Goal: Task Accomplishment & Management: Manage account settings

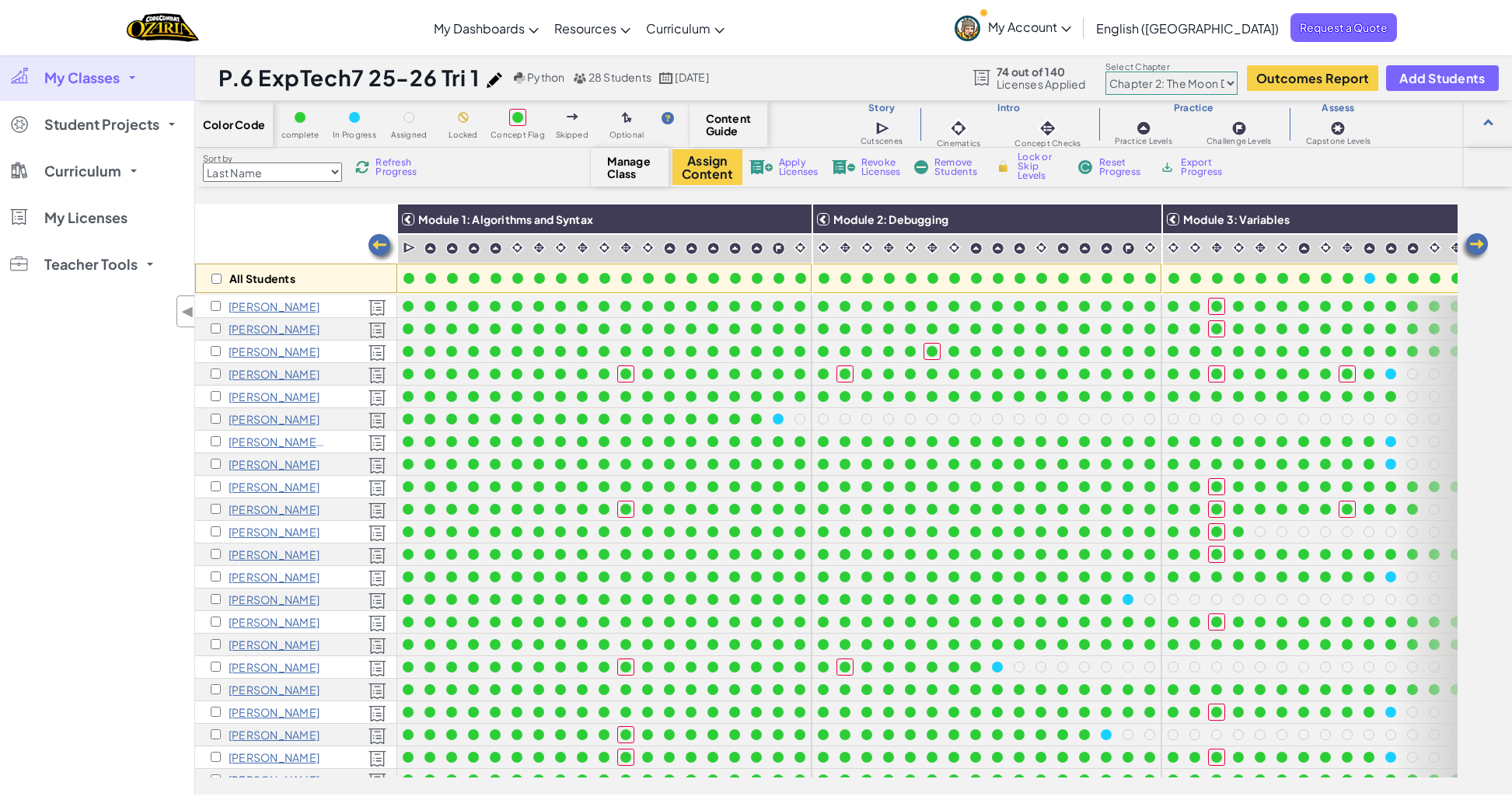
select select "5d8a57abe8919b28d5113af1"
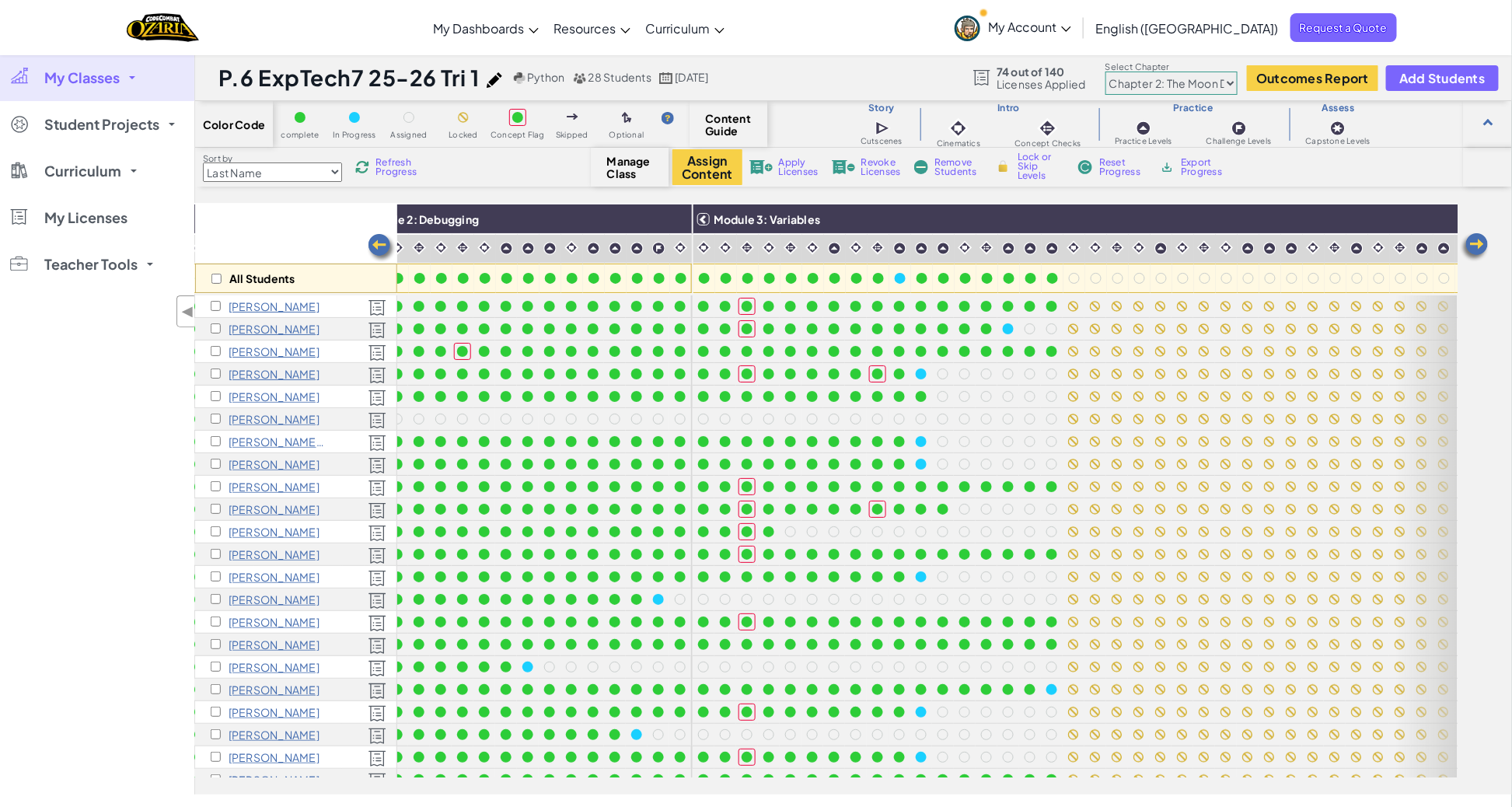
click at [106, 74] on span "My Classes" at bounding box center [82, 77] width 75 height 14
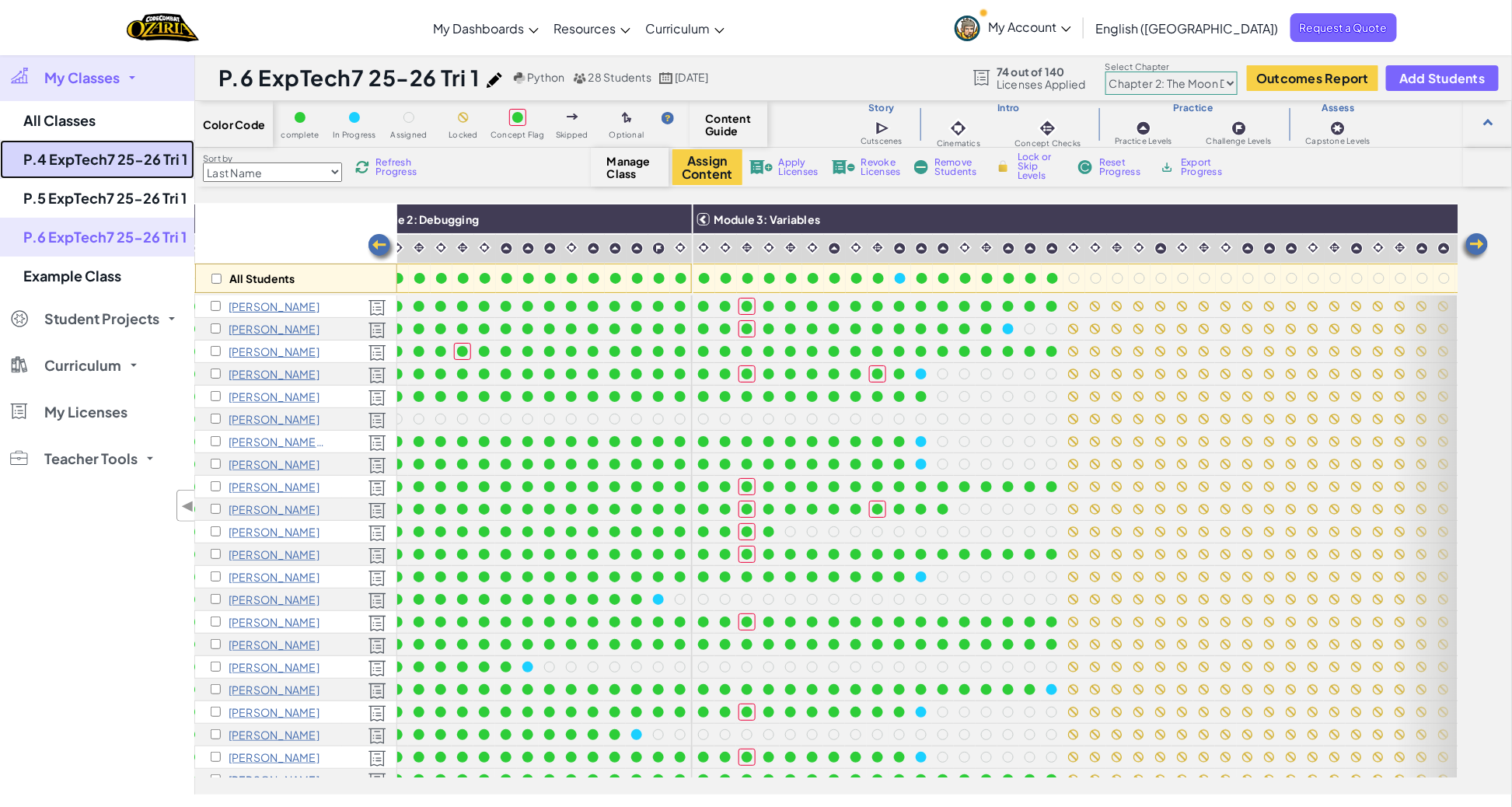
click at [104, 153] on link "P.4 ExpTech7 25-26 Tri 1" at bounding box center [97, 159] width 194 height 39
select select "5d8a57abe8919b28d5113af1"
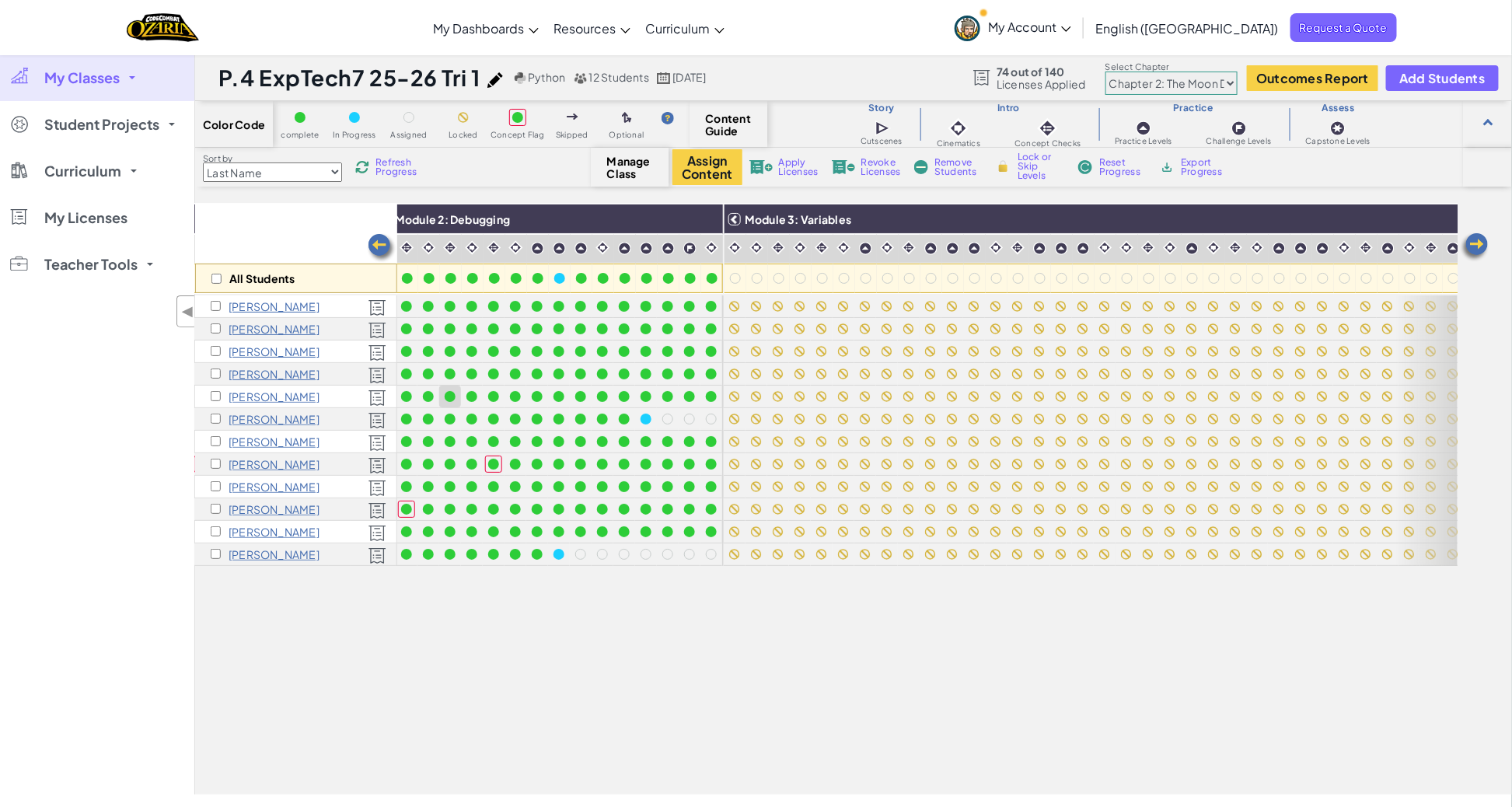
scroll to position [0, 467]
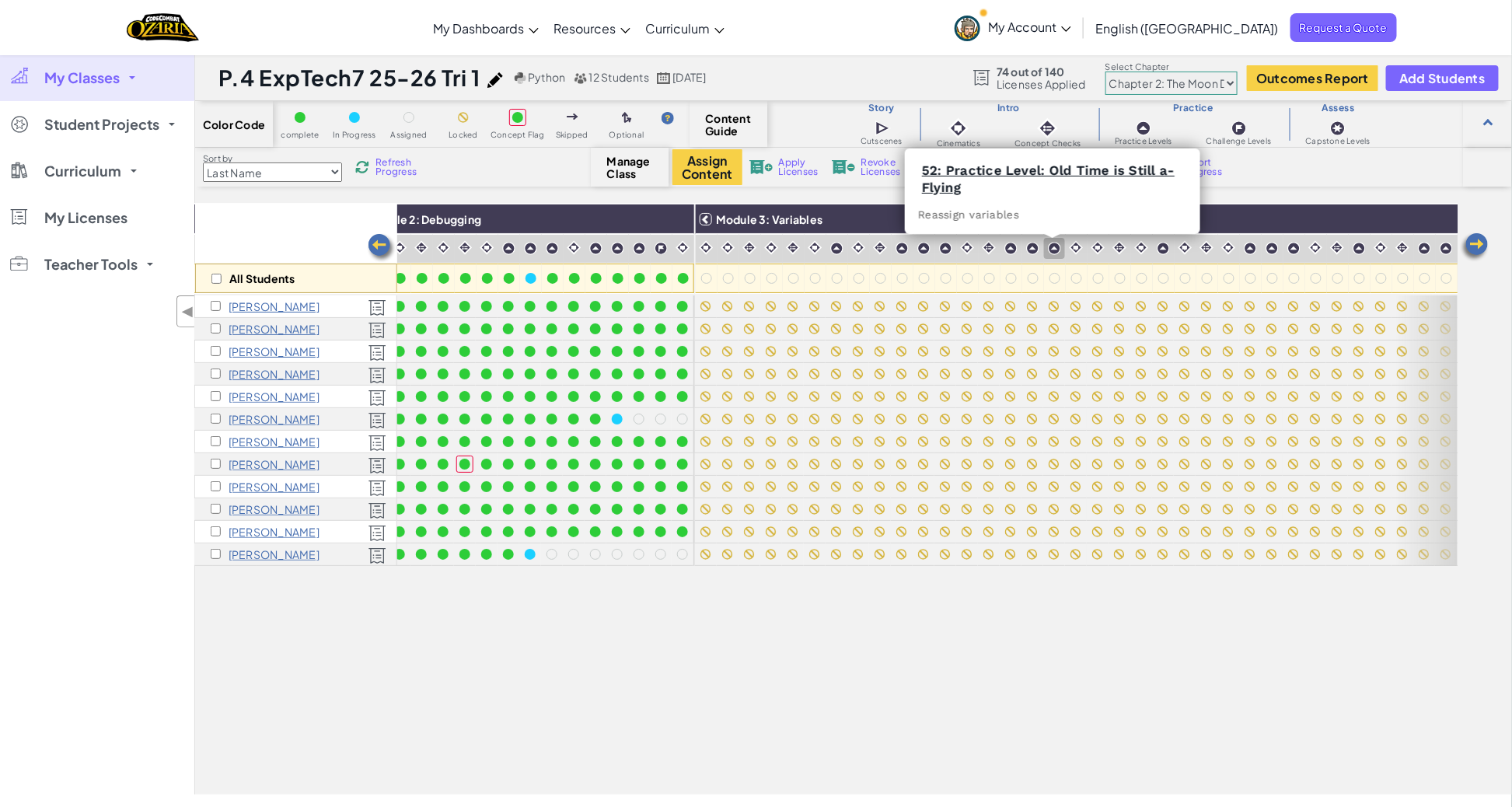
click at [1054, 249] on img at bounding box center [1055, 249] width 13 height 13
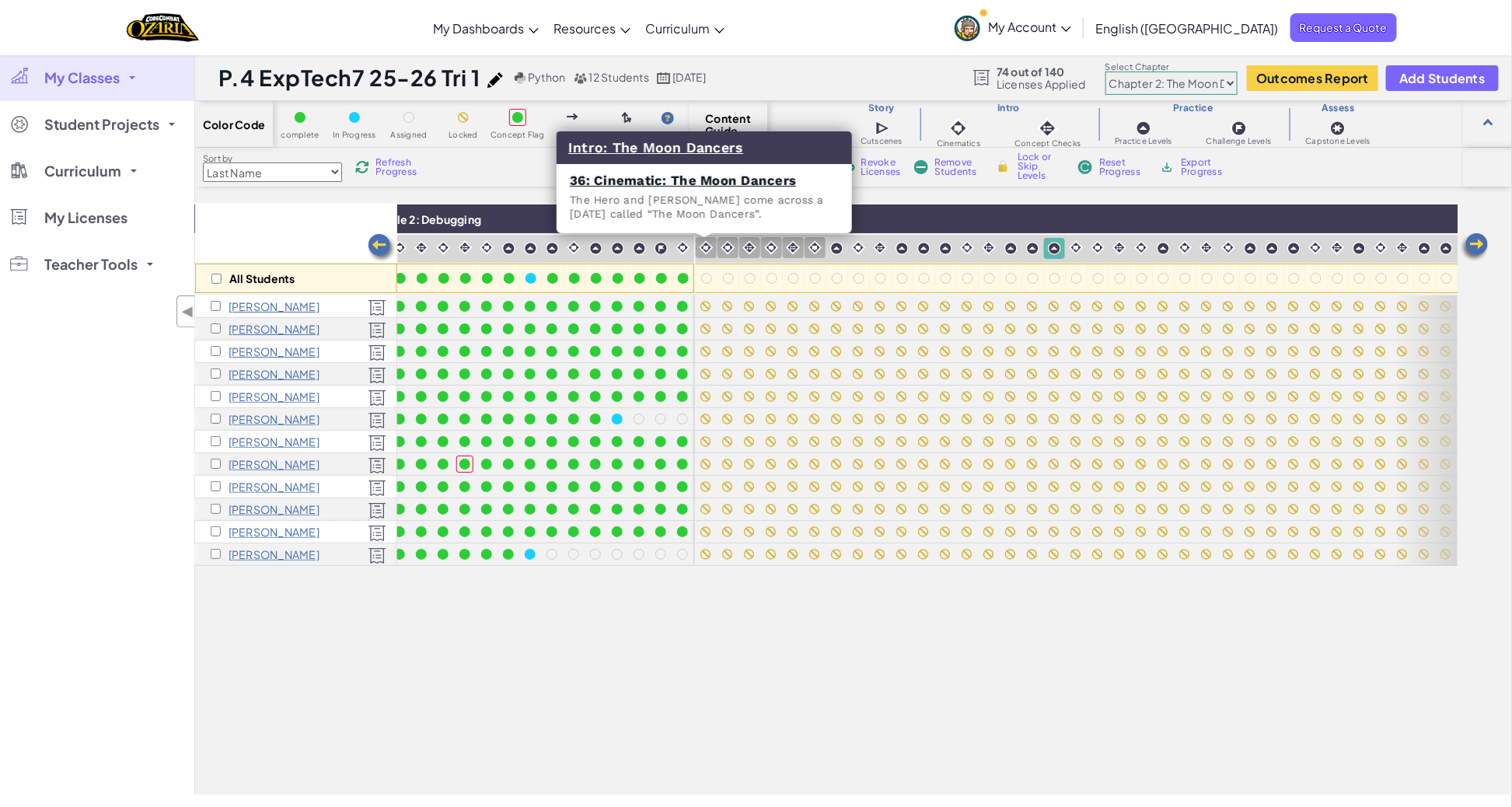
click at [704, 248] on img at bounding box center [707, 248] width 15 height 15
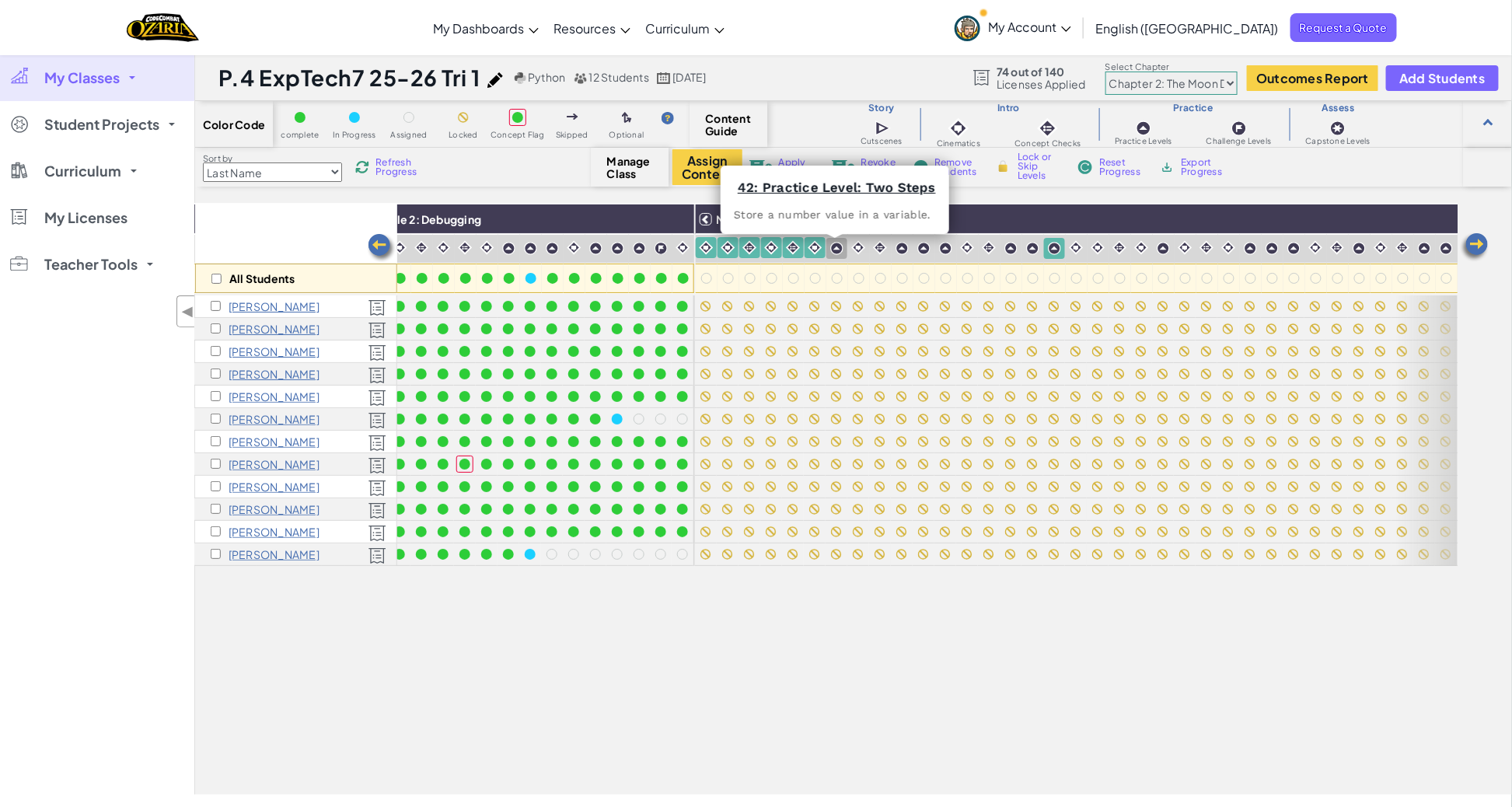
click at [834, 249] on img at bounding box center [837, 249] width 13 height 13
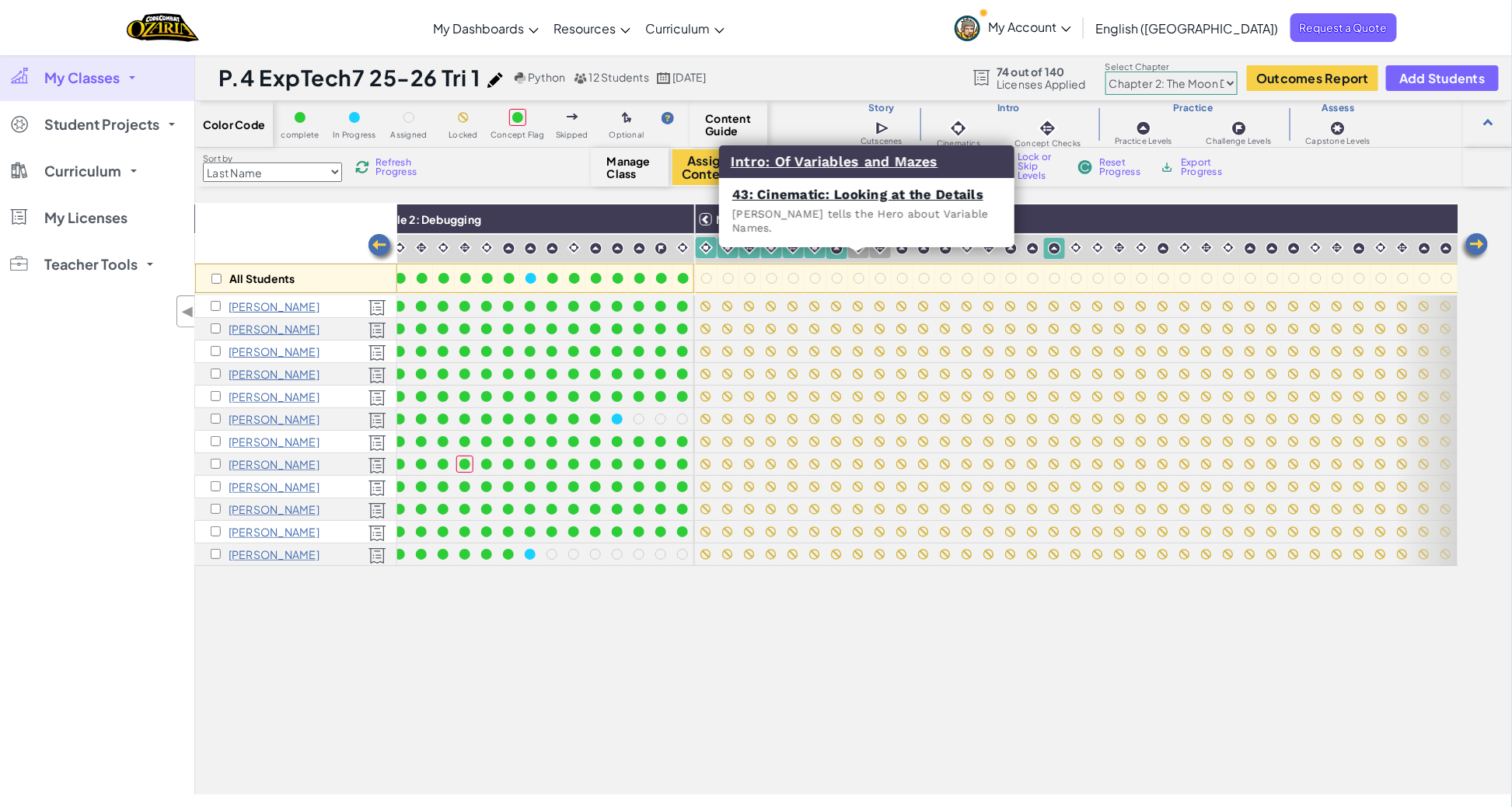
click at [857, 252] on img at bounding box center [859, 248] width 15 height 15
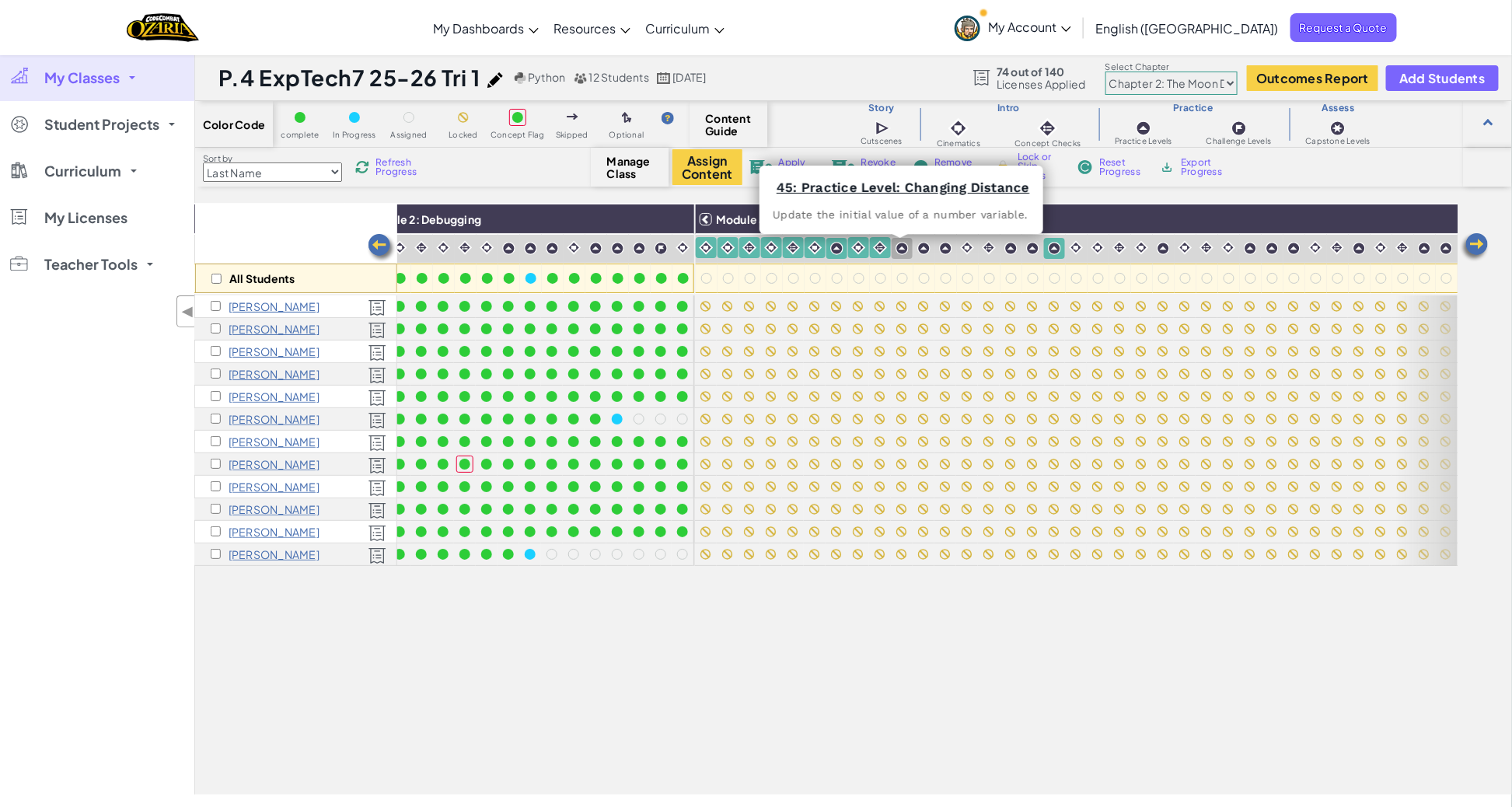
click at [901, 250] on img at bounding box center [902, 249] width 13 height 13
drag, startPoint x: 923, startPoint y: 252, endPoint x: 947, endPoint y: 261, distance: 25.6
click at [924, 252] on img at bounding box center [924, 249] width 13 height 13
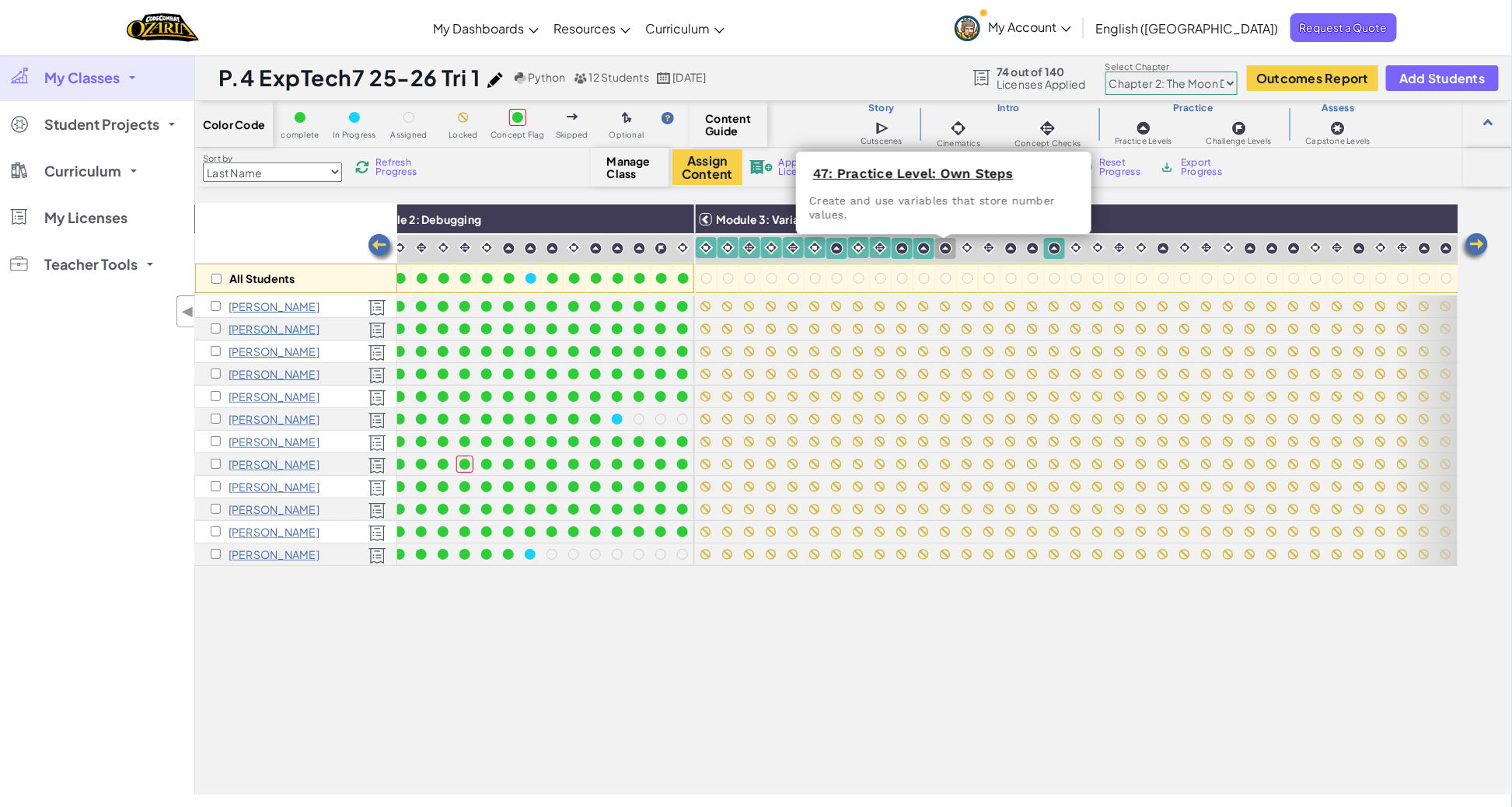
drag, startPoint x: 946, startPoint y: 252, endPoint x: 970, endPoint y: 246, distance: 24.7
click at [947, 253] on img at bounding box center [946, 249] width 13 height 13
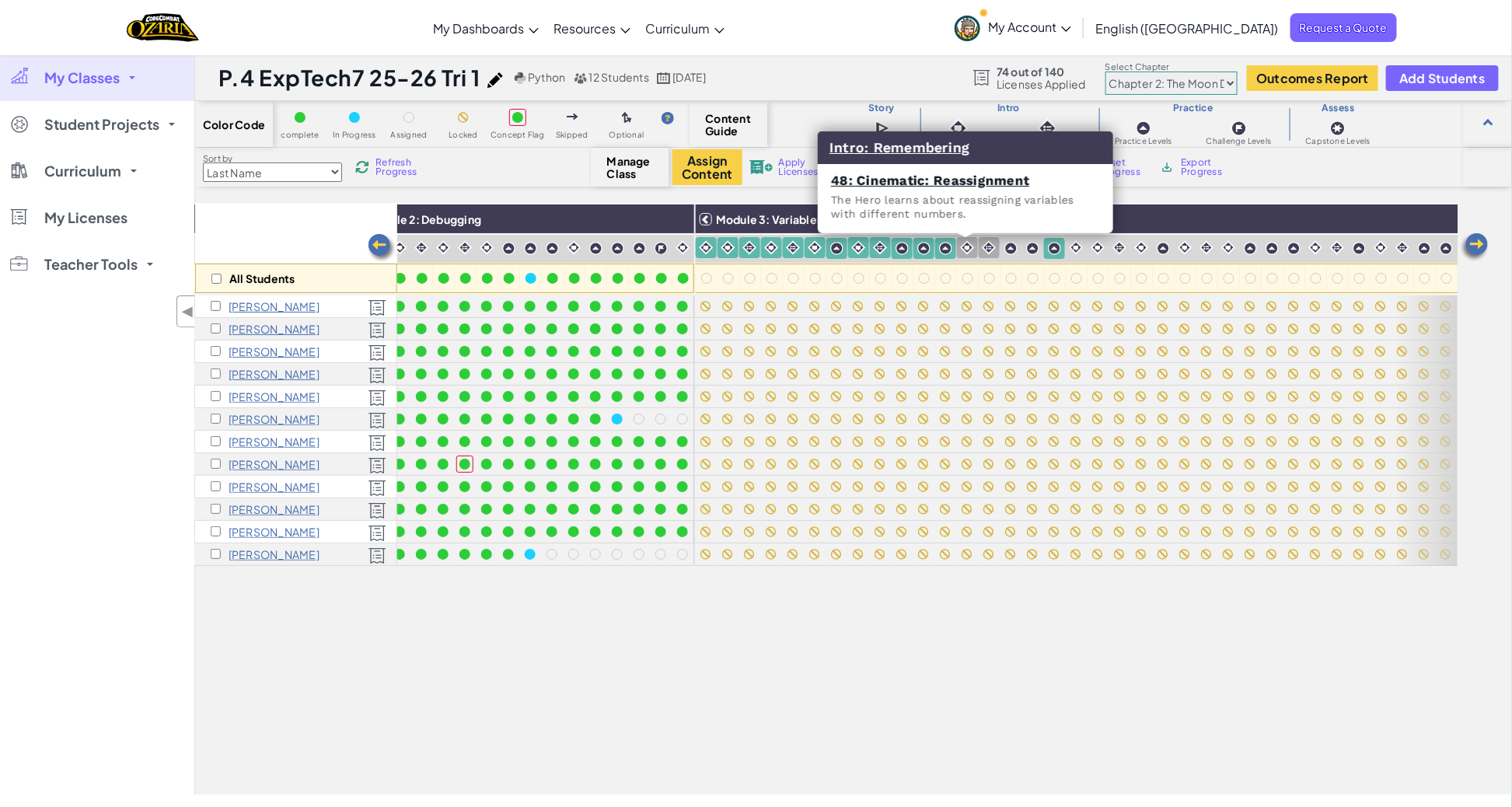
click at [970, 246] on img at bounding box center [968, 248] width 15 height 15
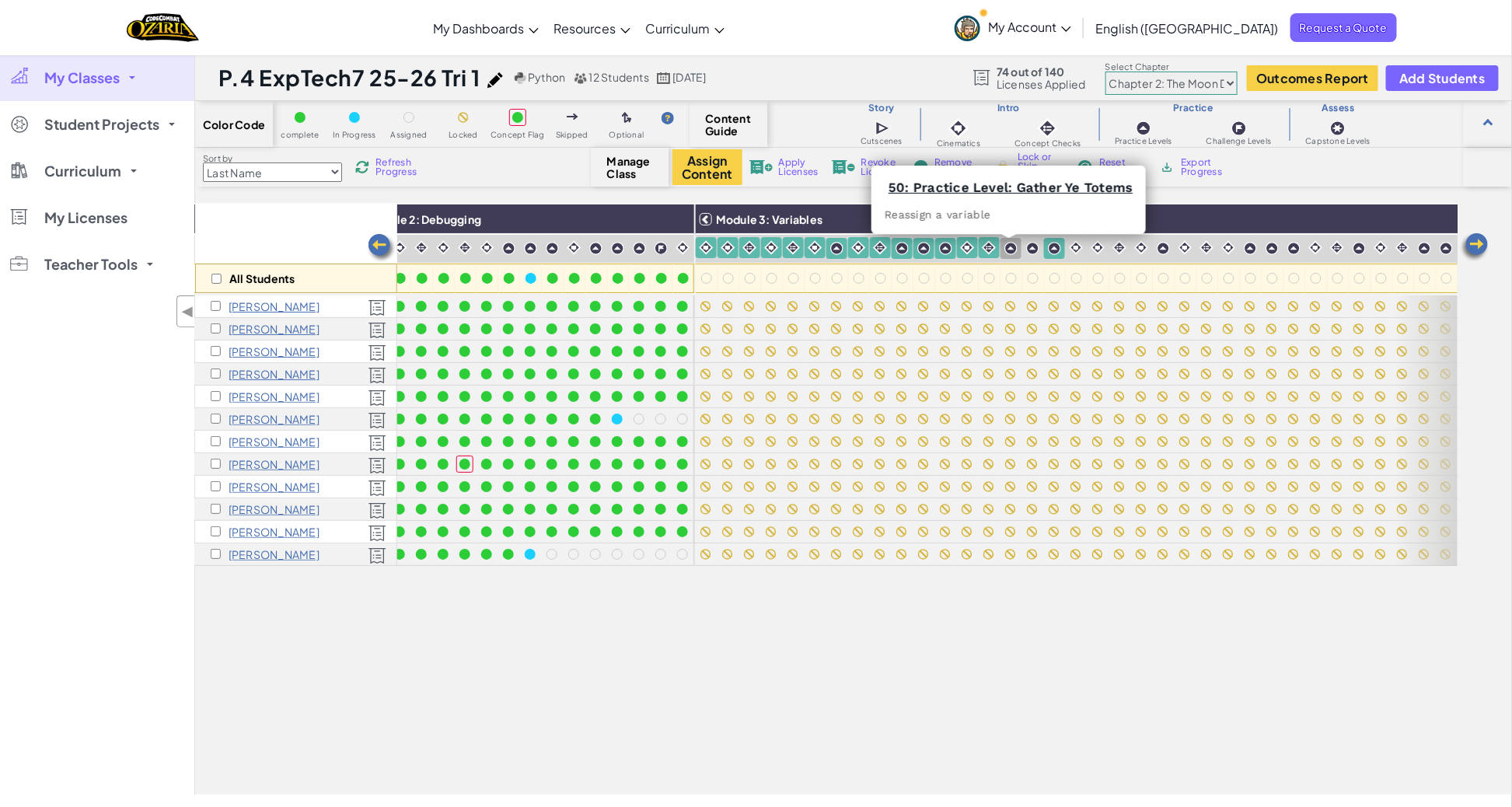
click at [1006, 249] on img at bounding box center [1011, 249] width 13 height 13
click at [1031, 249] on img at bounding box center [1033, 249] width 13 height 13
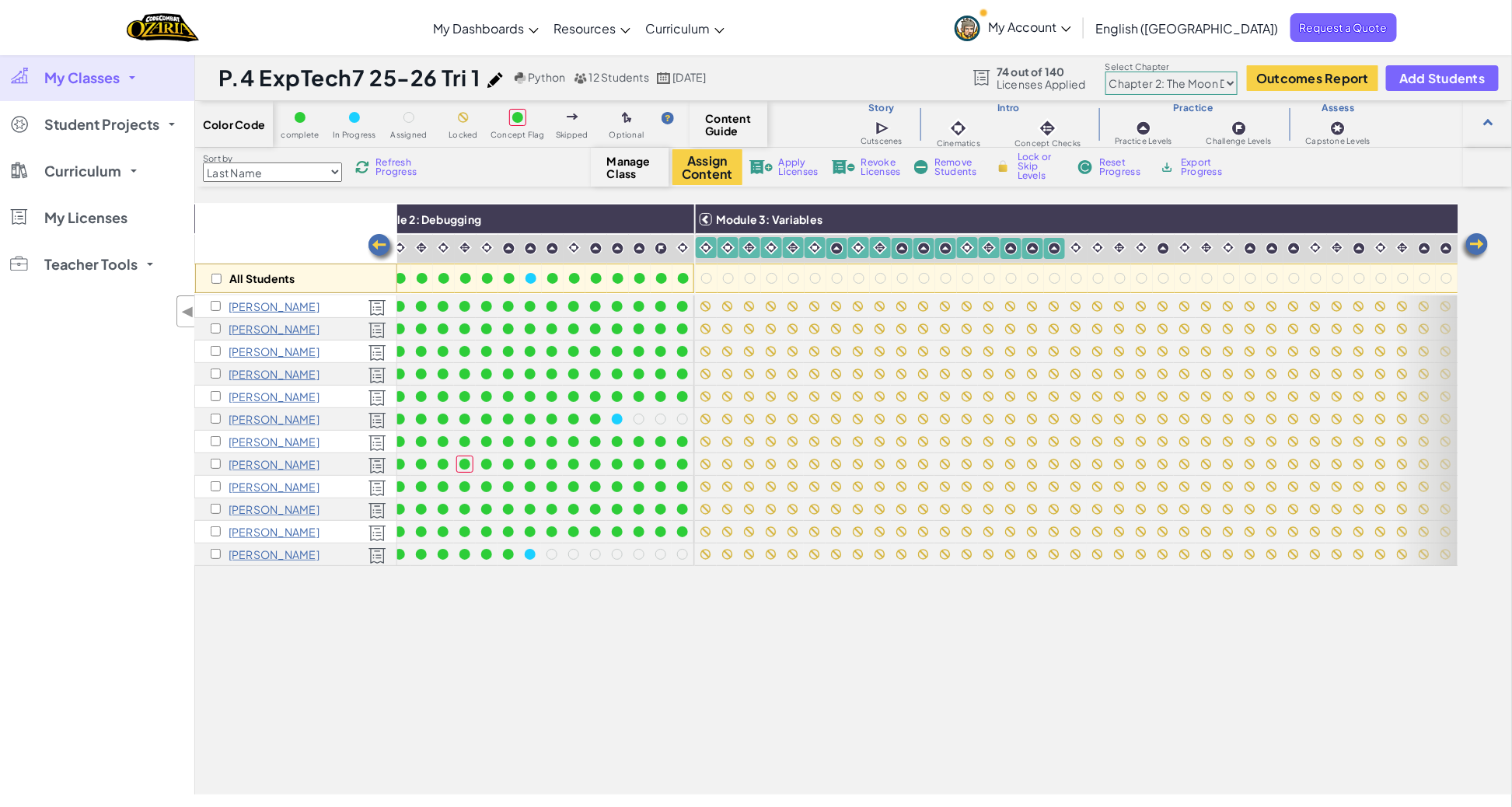
click at [1001, 167] on img at bounding box center [1003, 166] width 16 height 14
checkbox input "true"
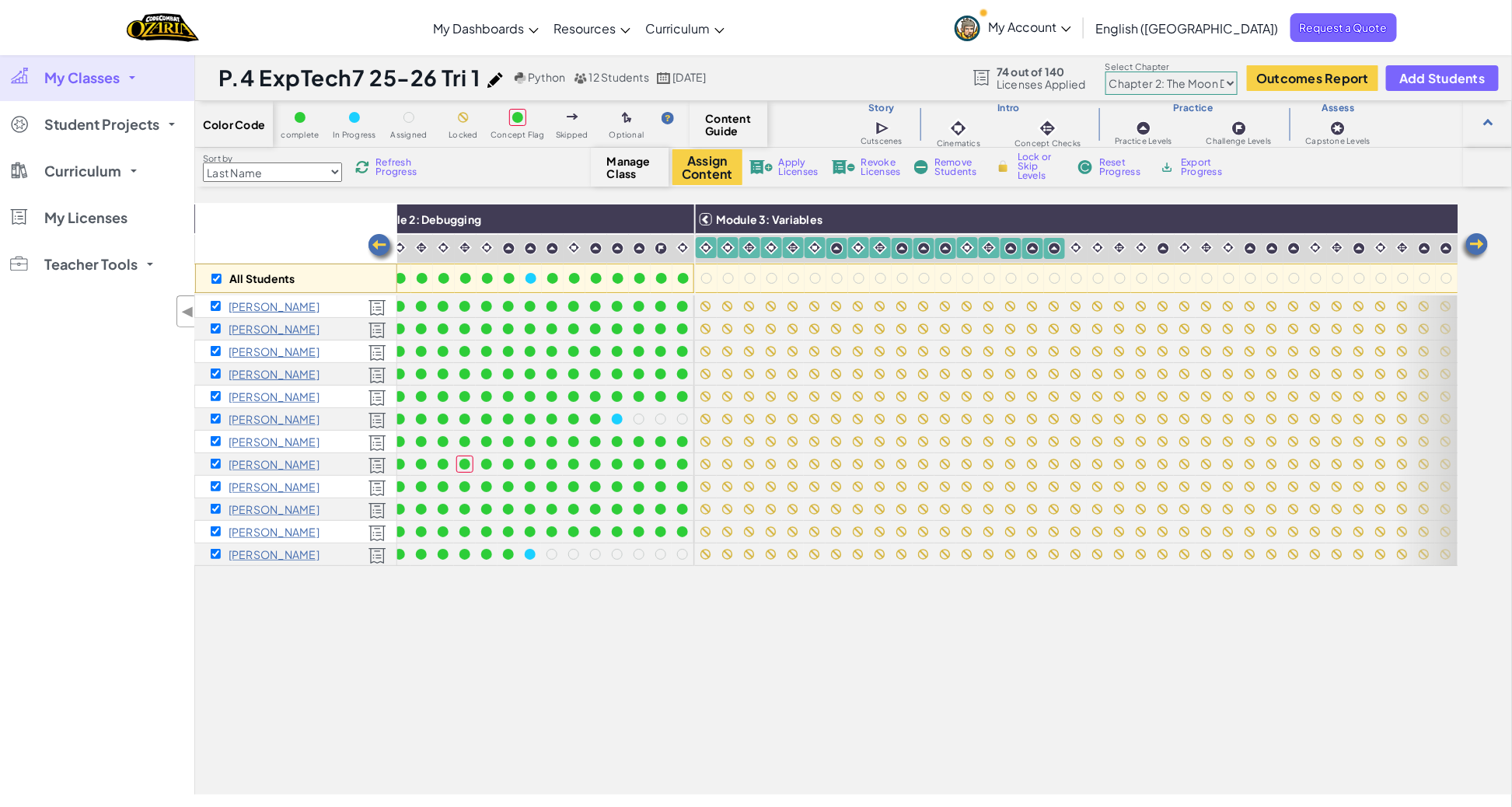
checkbox input "true"
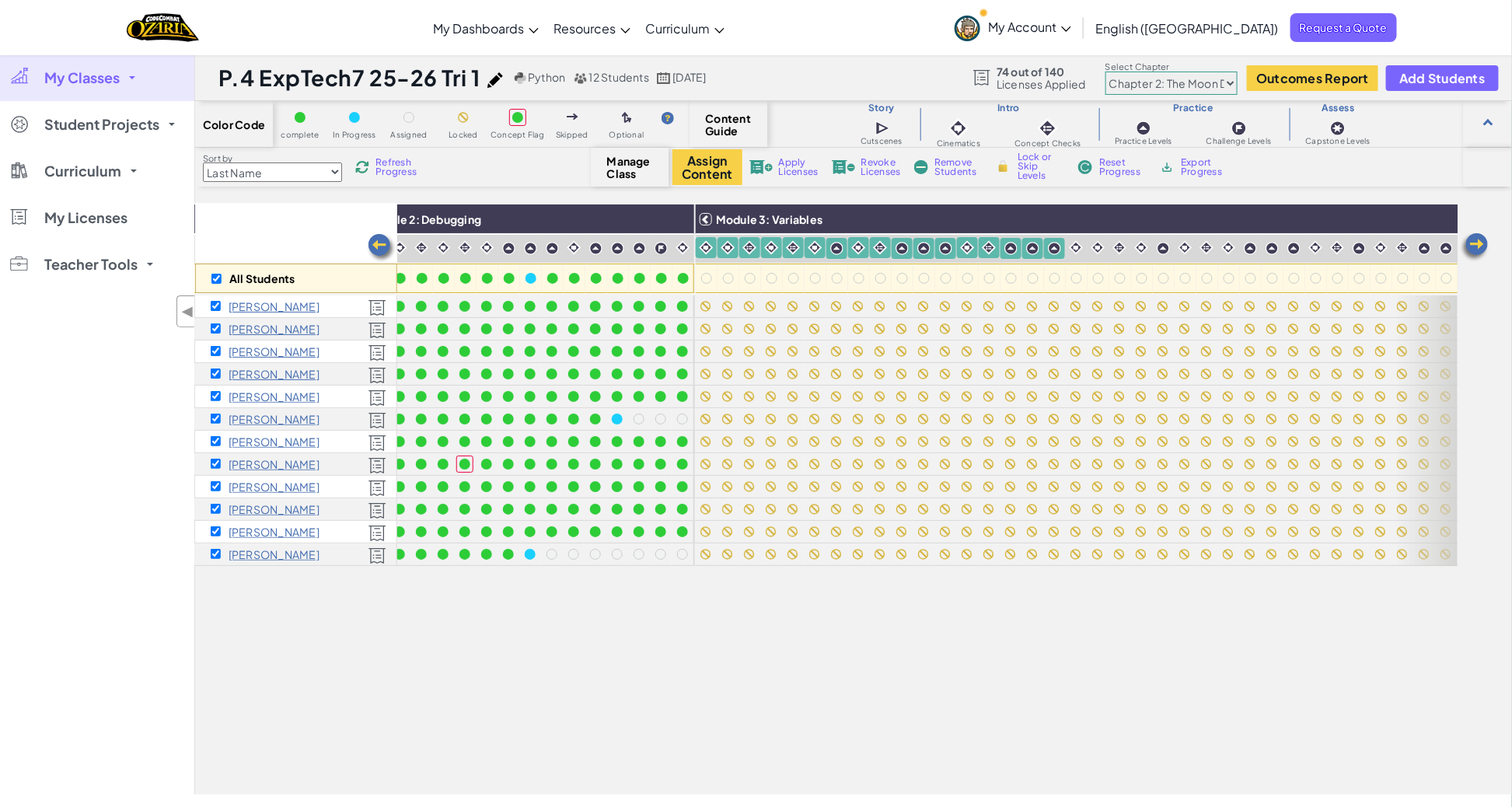
checkbox input "true"
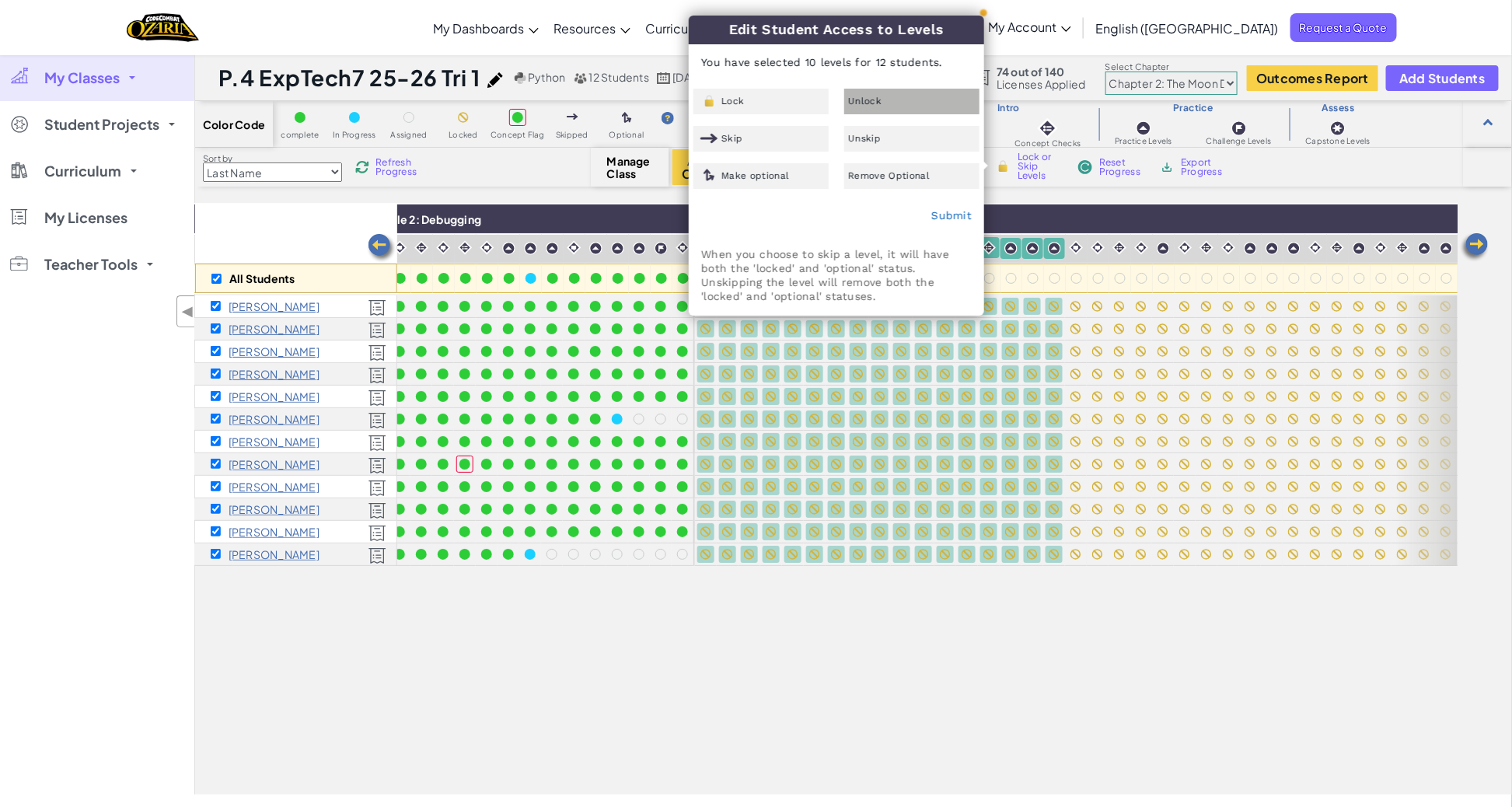
click at [866, 99] on span "Unlock" at bounding box center [864, 101] width 33 height 10
click at [940, 215] on link "Submit" at bounding box center [952, 215] width 40 height 12
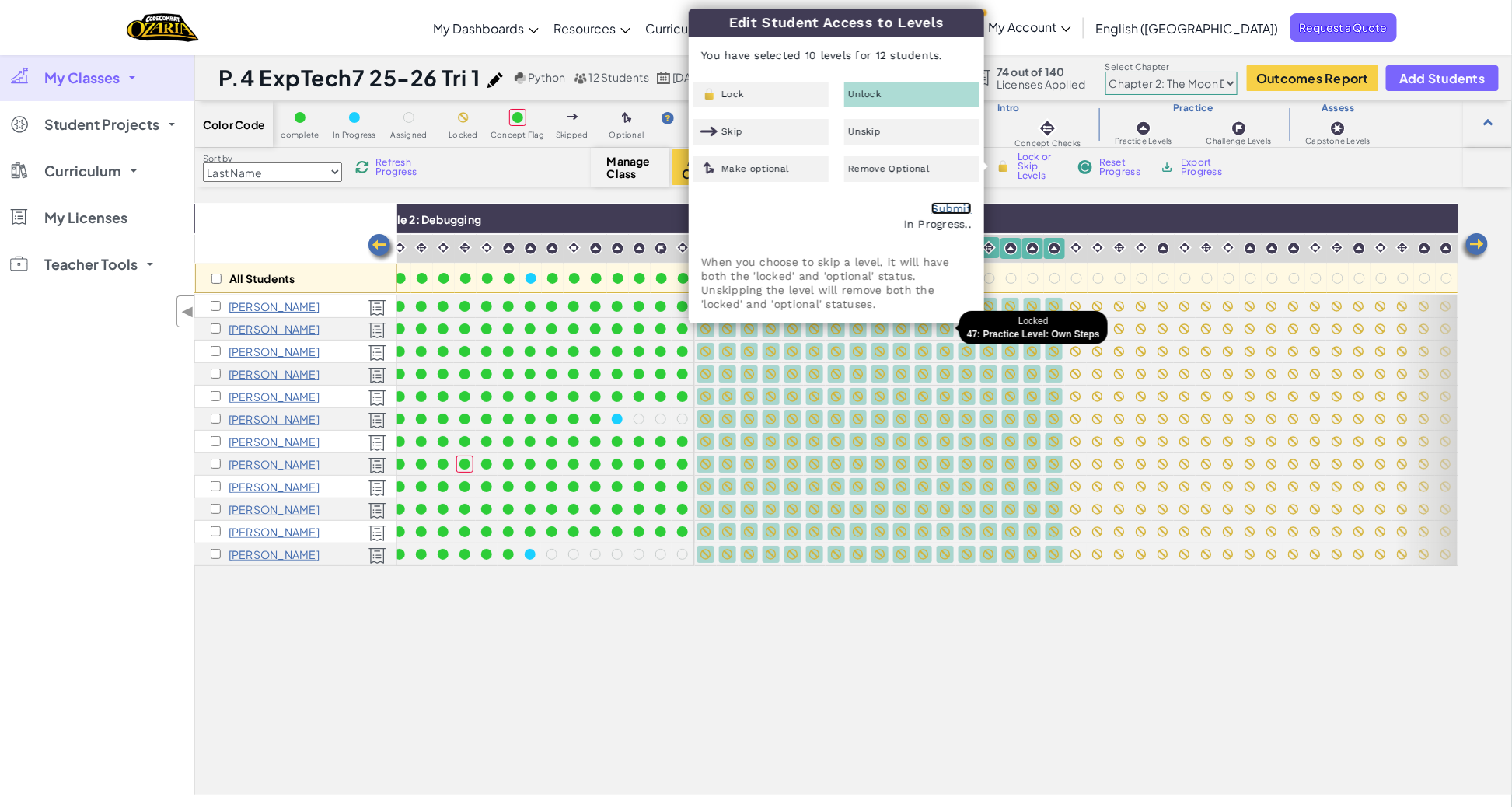
checkbox input "false"
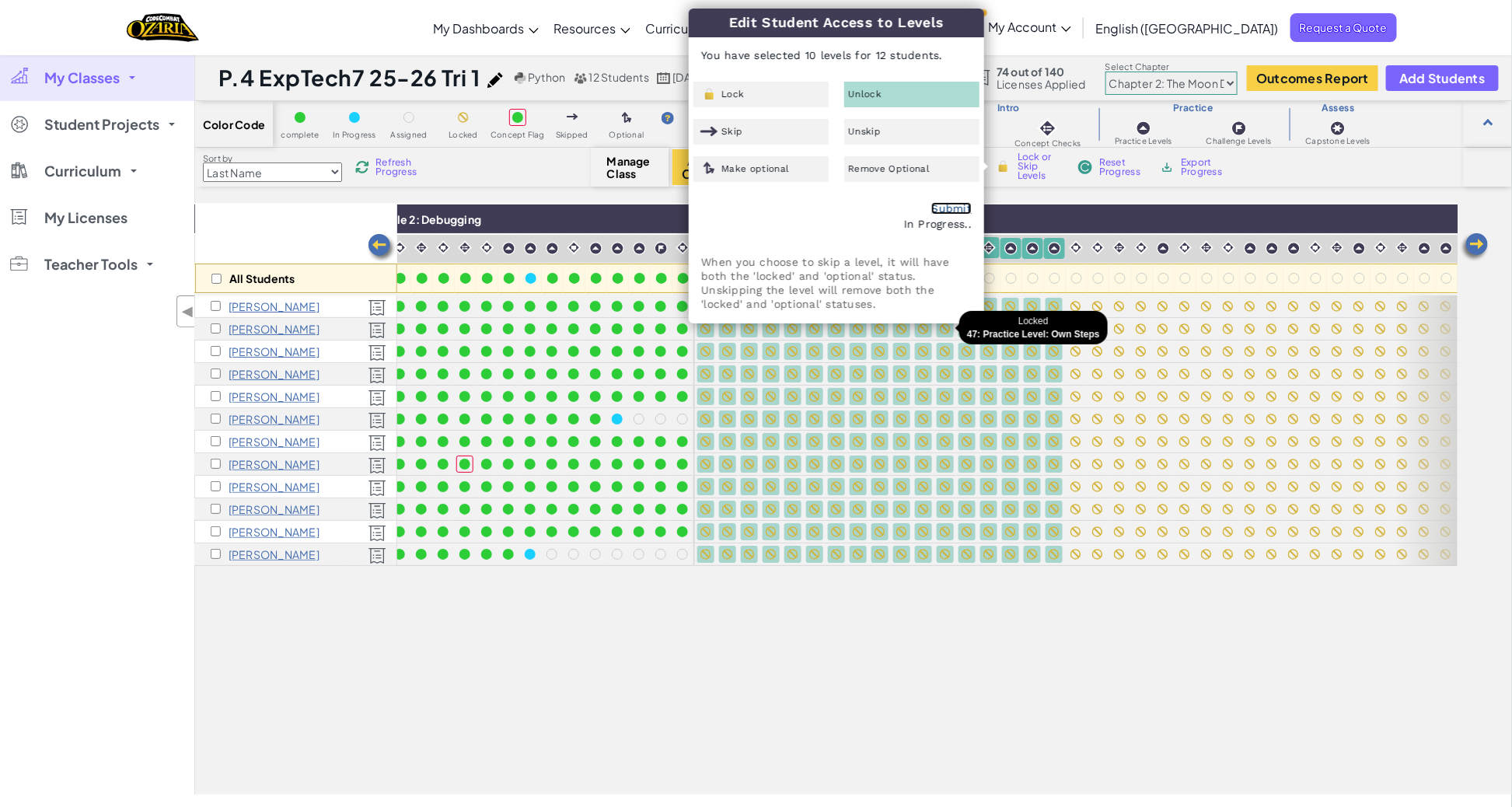
checkbox input "false"
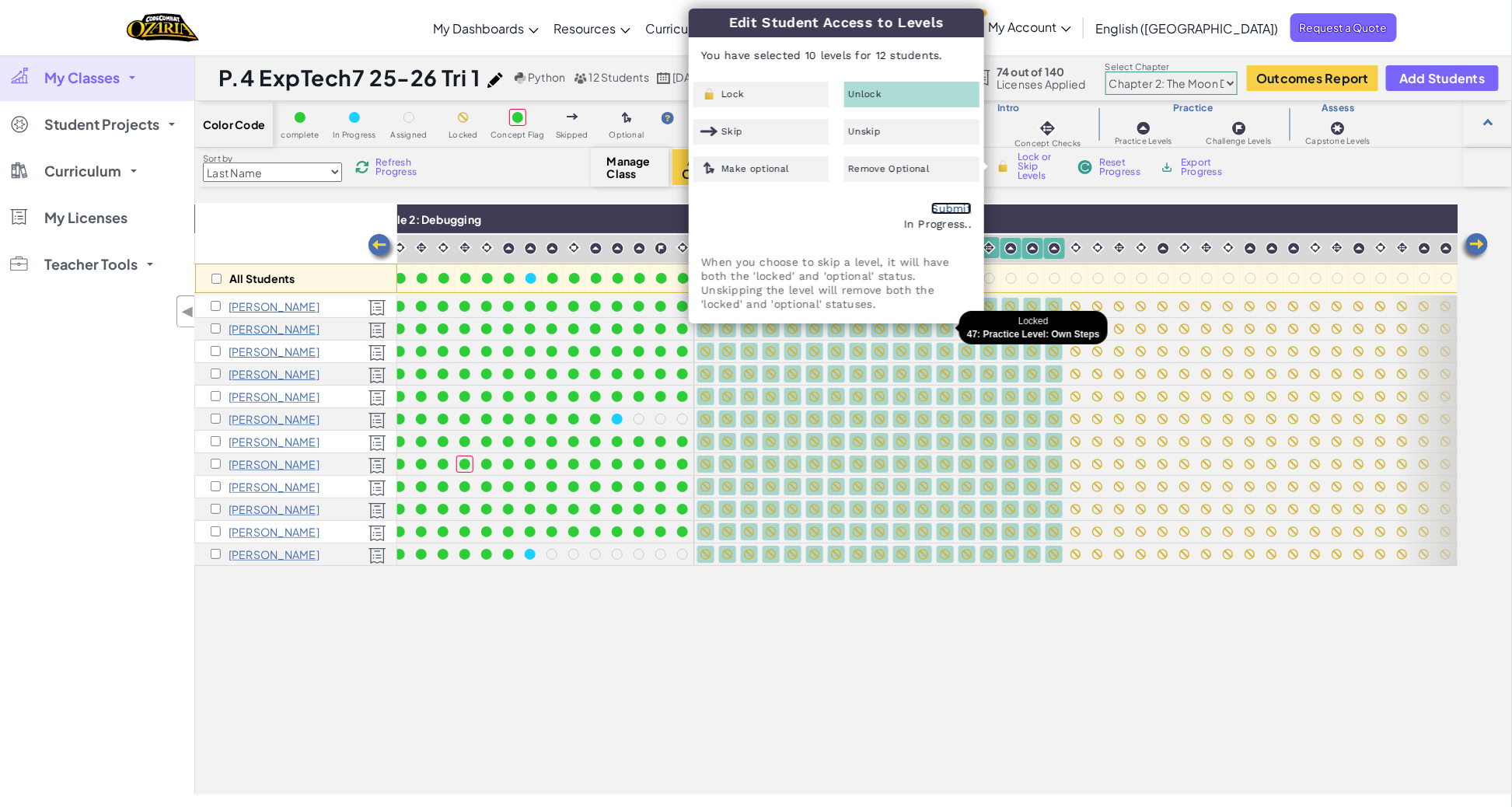
checkbox input "false"
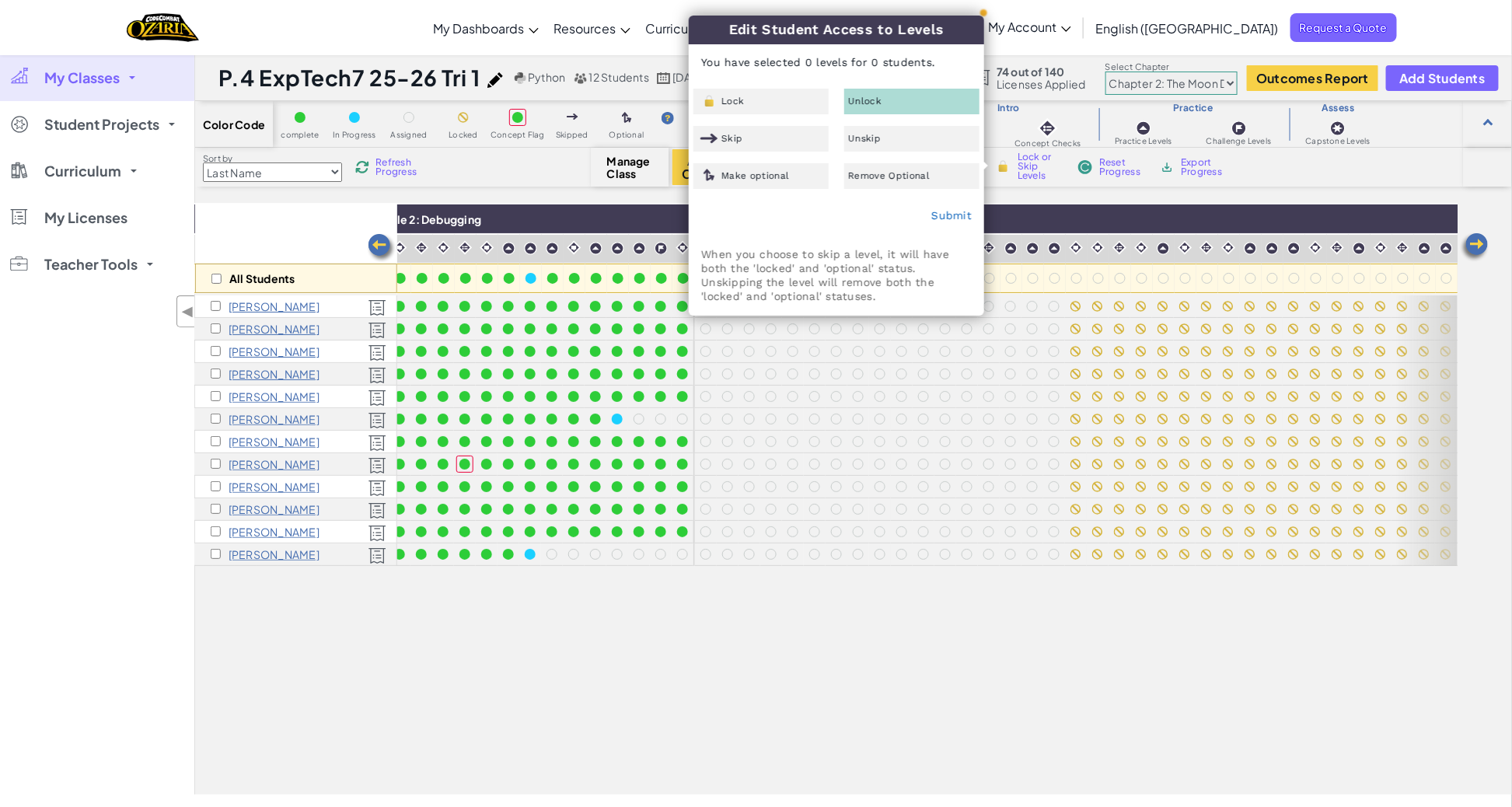
click at [917, 651] on div "All Students Module 1: Algorithms and Syntax Module 2: Debugging Module 3: Vari…" at bounding box center [826, 413] width 1262 height 729
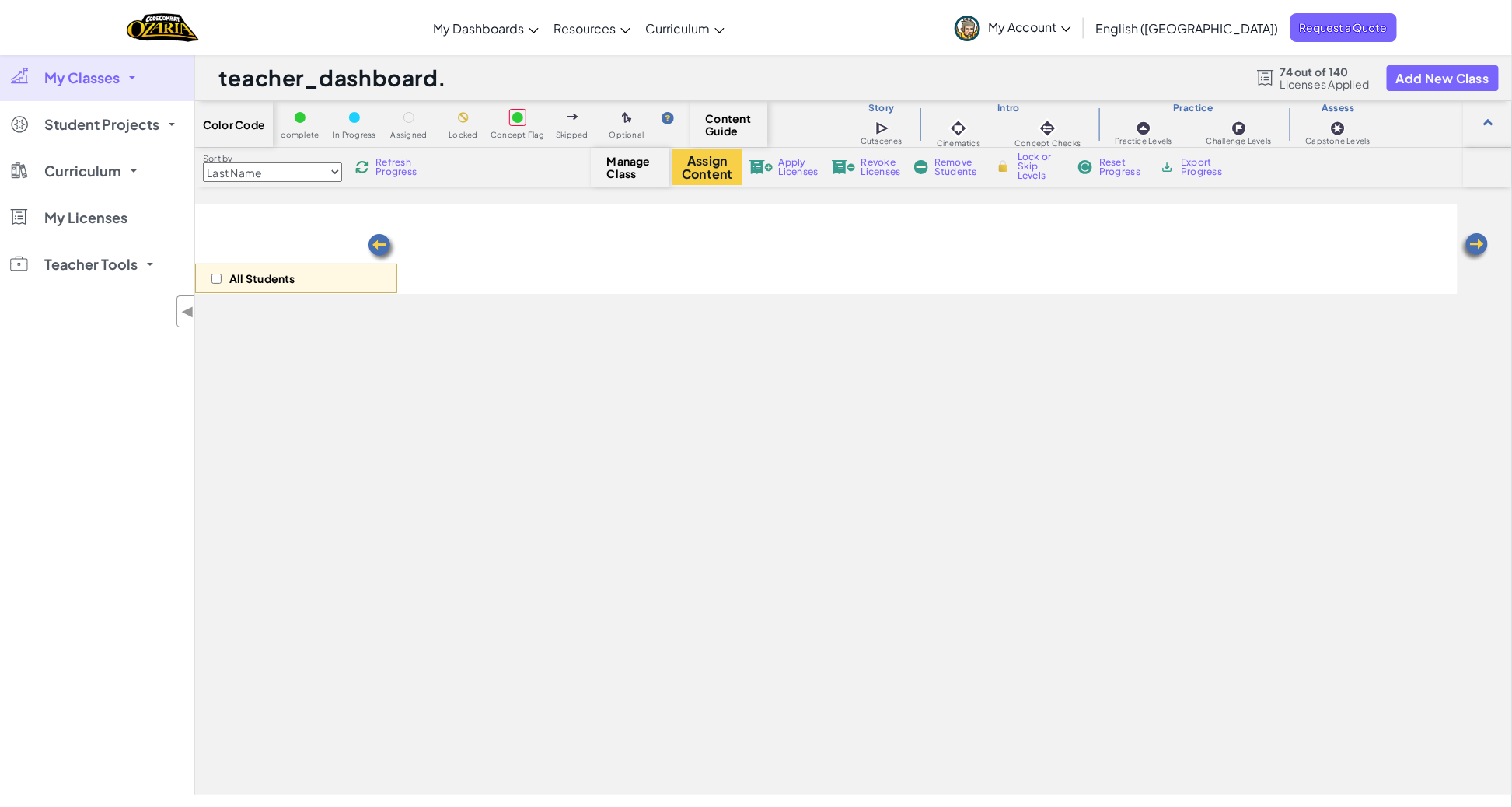
select select "5d8a57abe8919b28d5113af1"
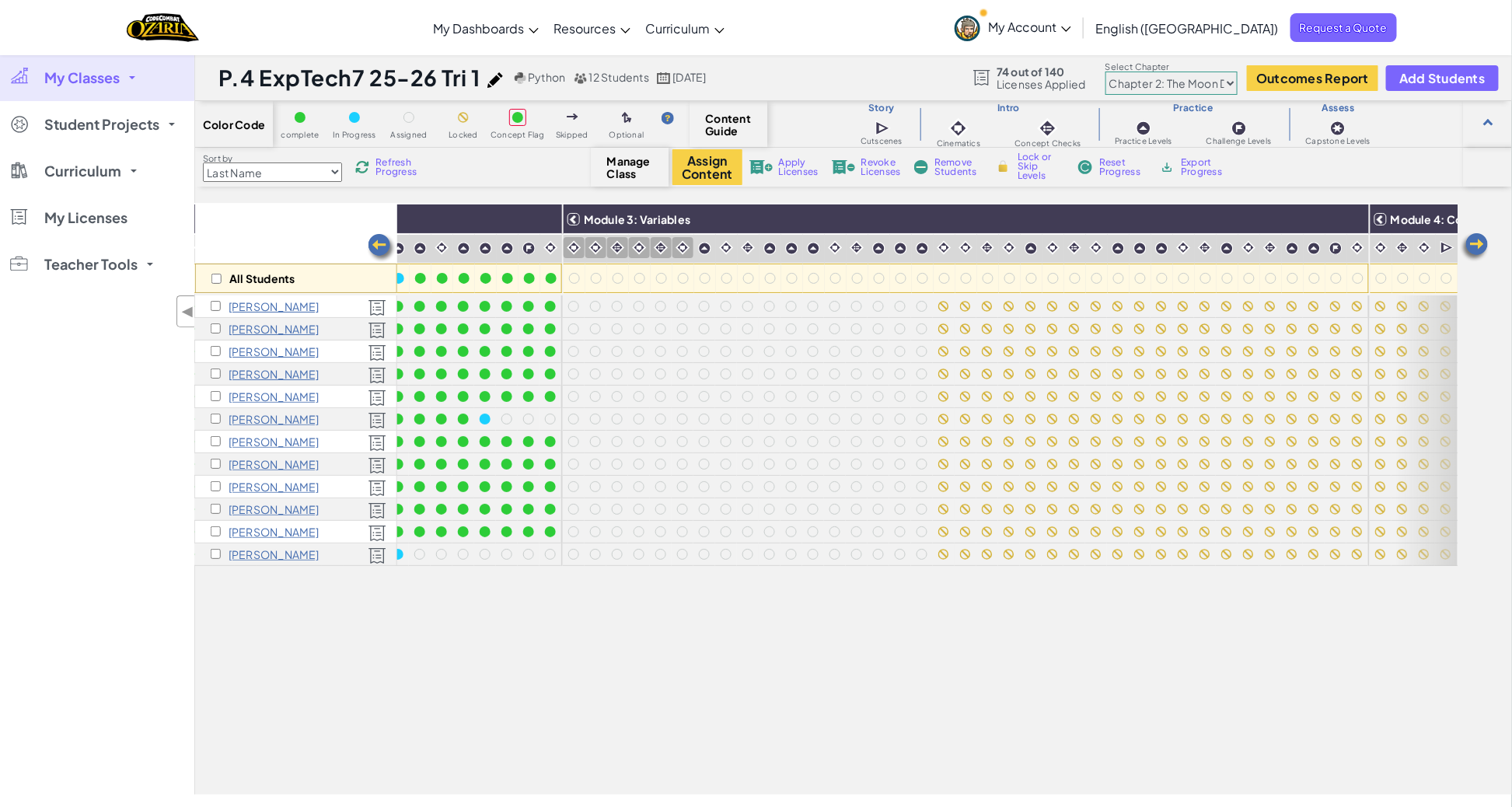
scroll to position [0, 603]
click at [594, 667] on div "All Students Module 1: Algorithms and Syntax Module 2: Debugging Module 3: Vari…" at bounding box center [826, 413] width 1262 height 729
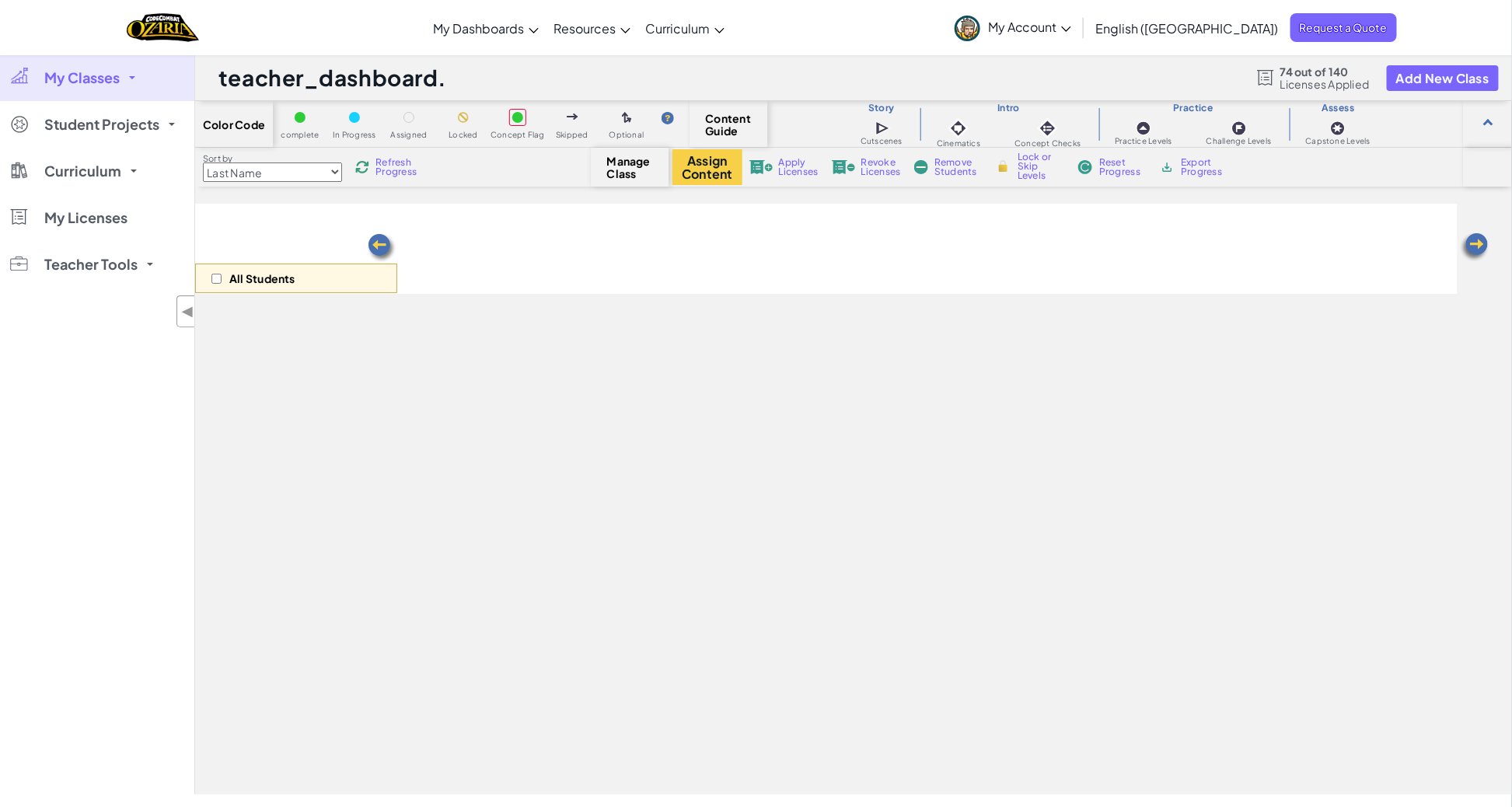
select select "5d8a57abe8919b28d5113af1"
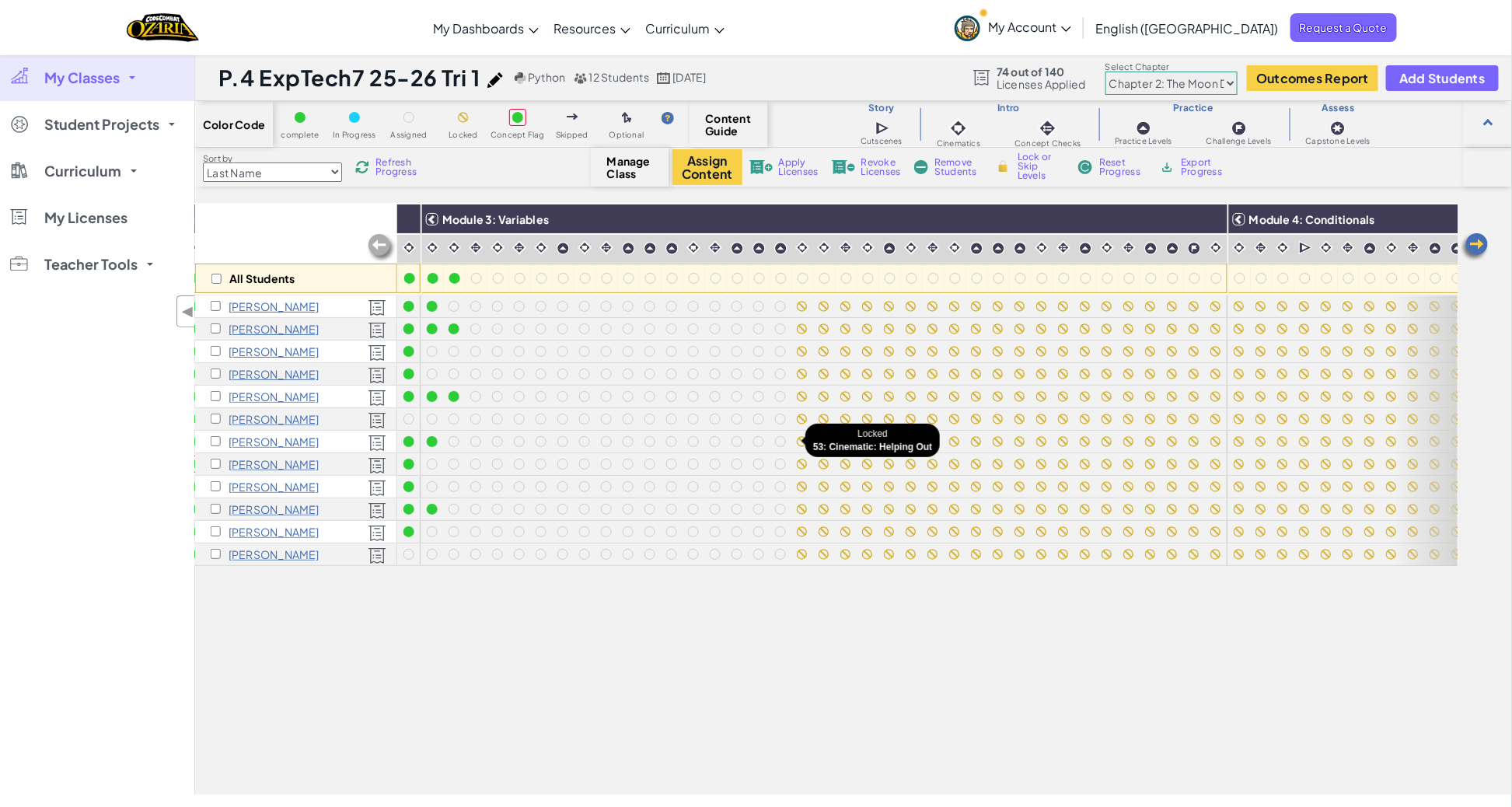
scroll to position [0, 751]
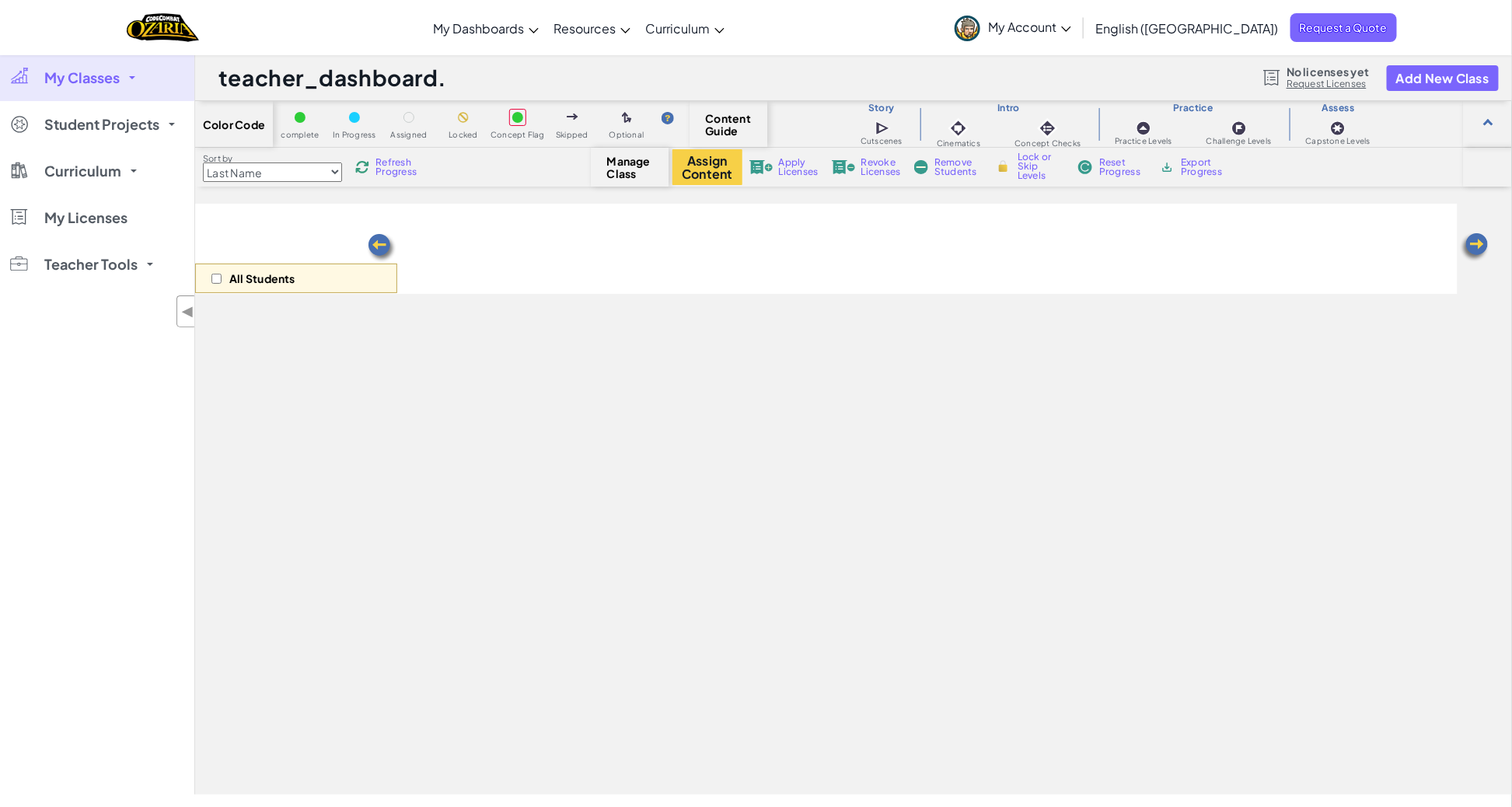
select select "5d8a57abe8919b28d5113af1"
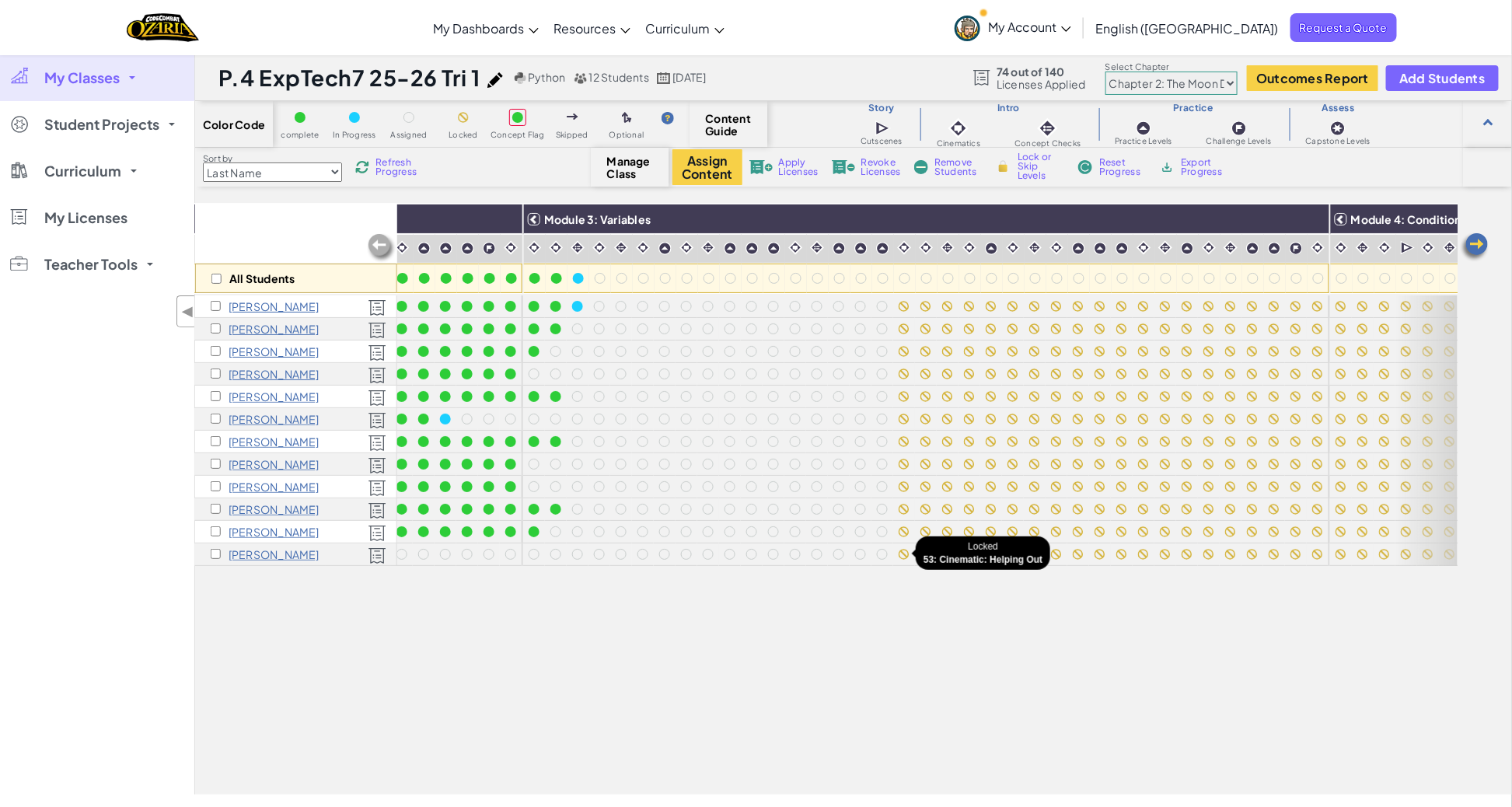
scroll to position [0, 640]
click at [138, 79] on link "My Classes" at bounding box center [97, 77] width 194 height 47
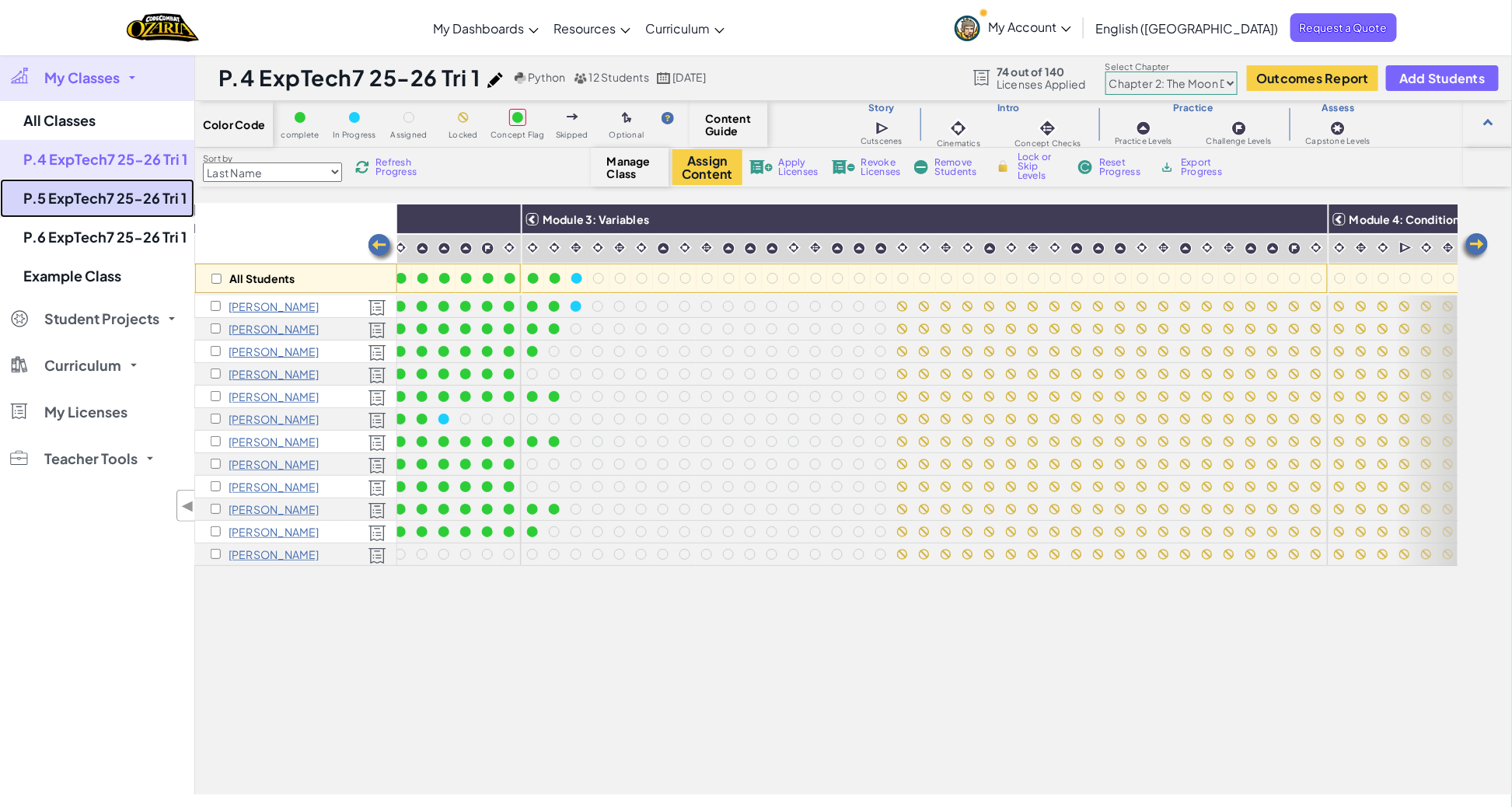
click at [107, 201] on link "P.5 ExpTech7 25-26 Tri 1" at bounding box center [97, 198] width 194 height 39
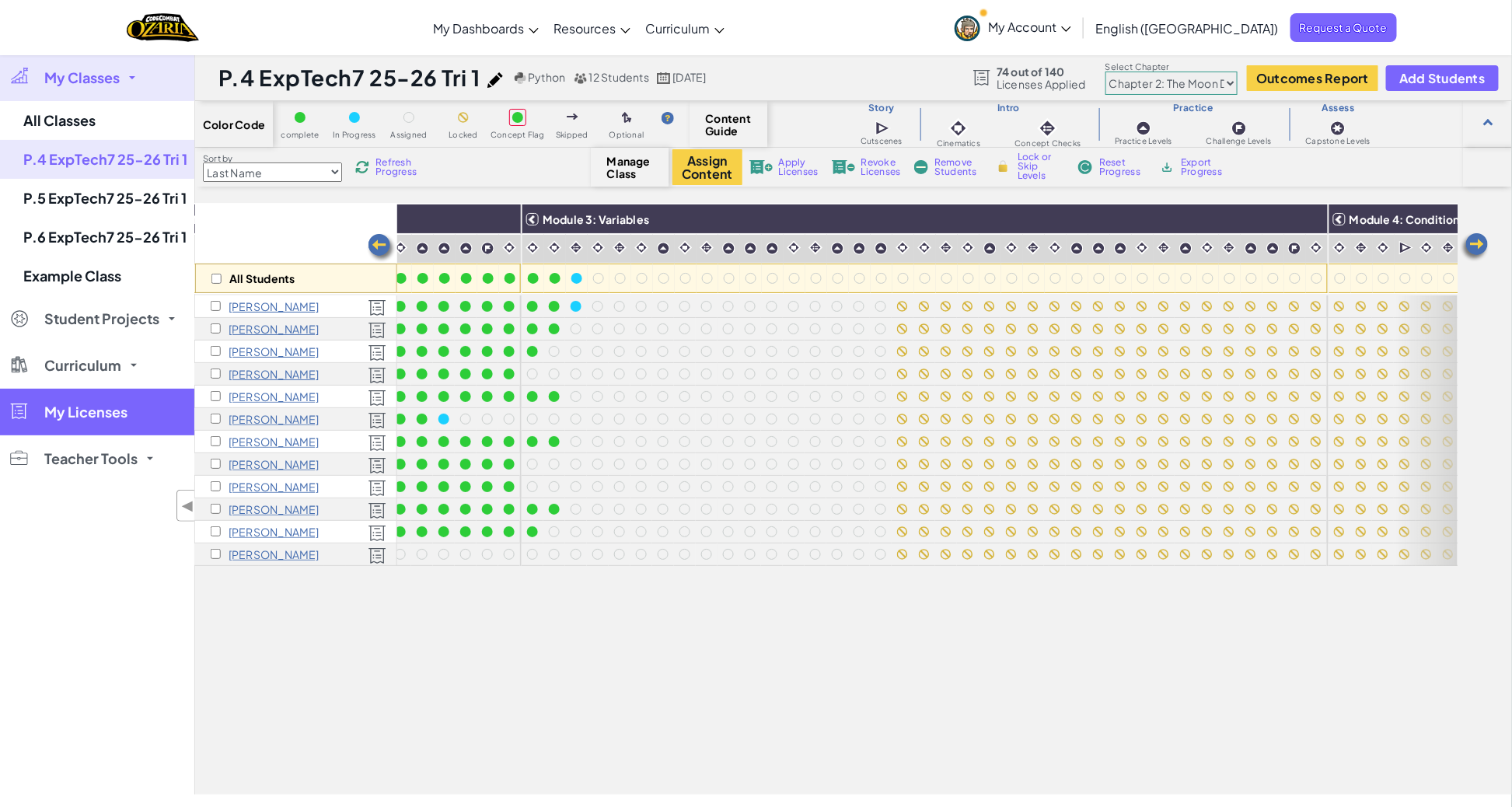
select select "5d8a57abe8919b28d5113af1"
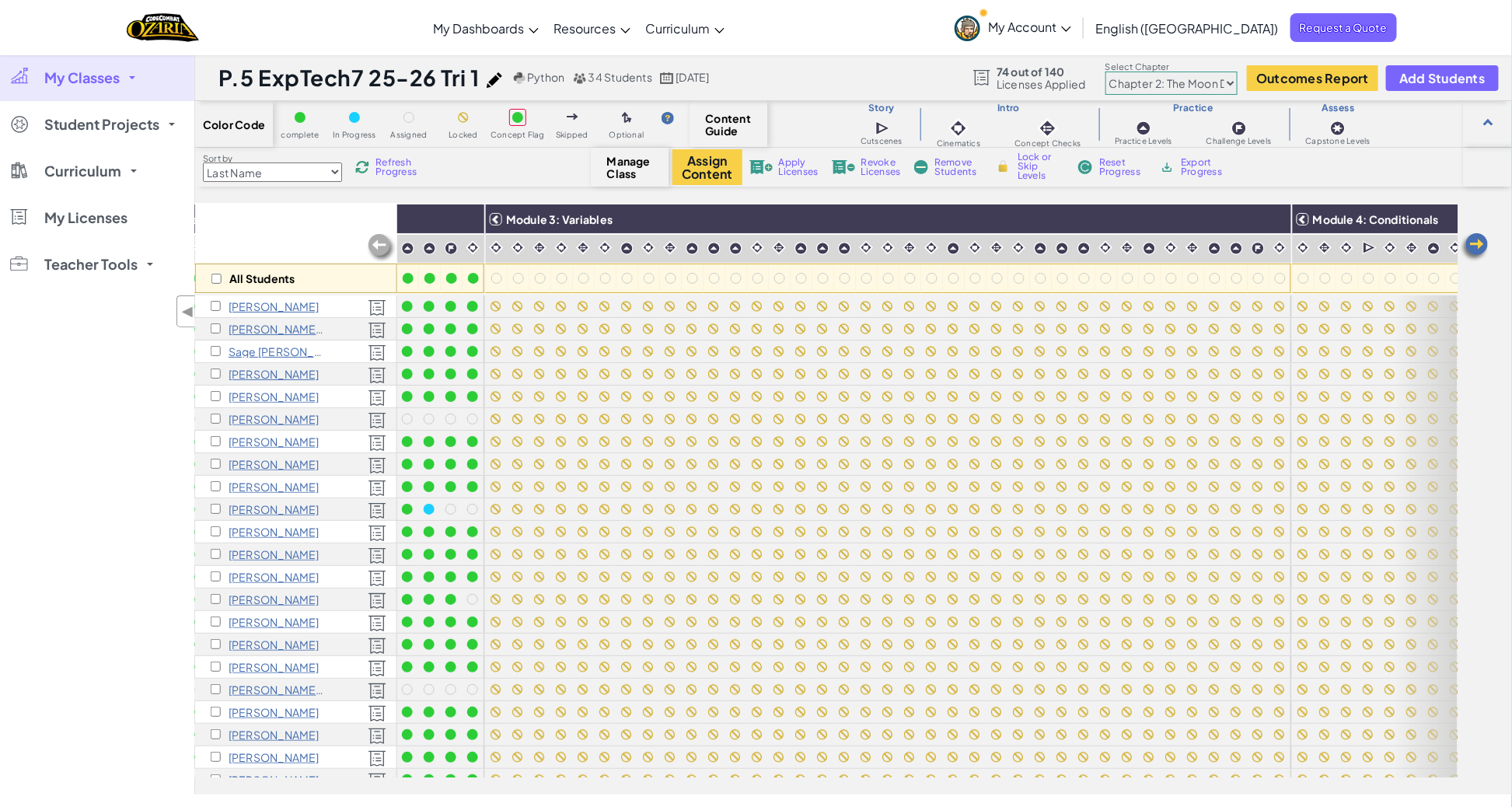
scroll to position [0, 681]
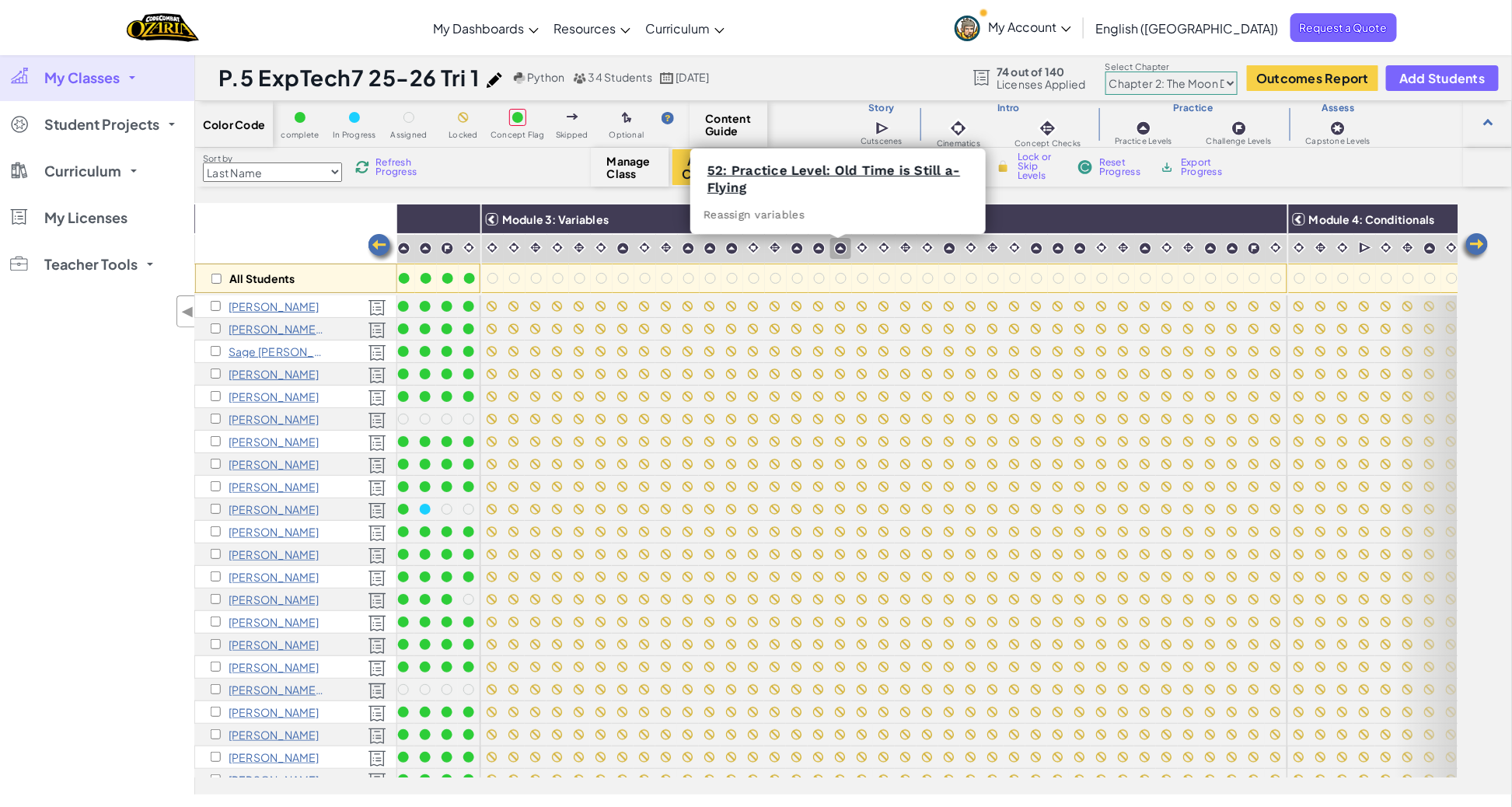
click at [839, 250] on img at bounding box center [841, 249] width 13 height 13
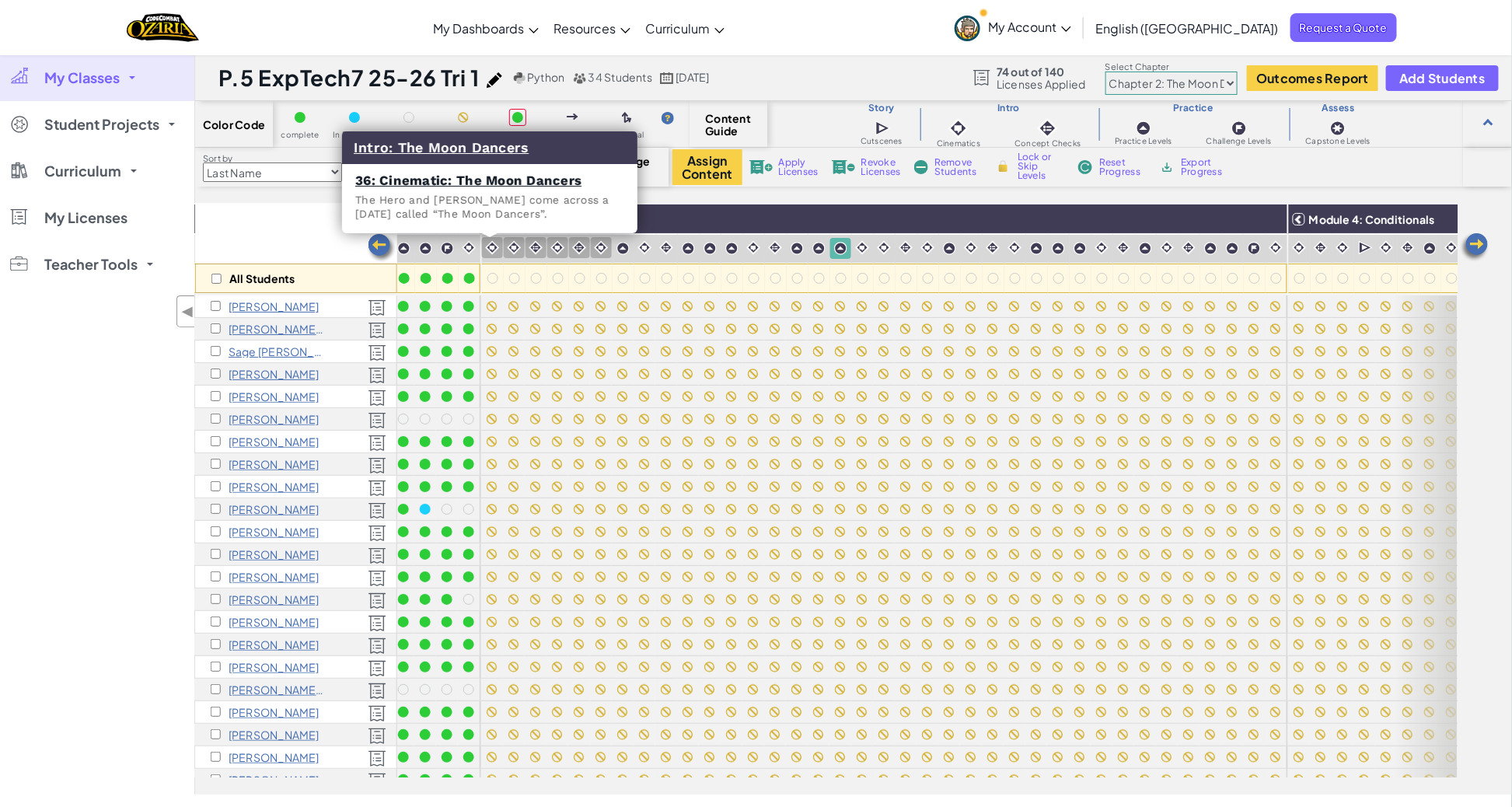
click at [489, 251] on img at bounding box center [493, 248] width 15 height 15
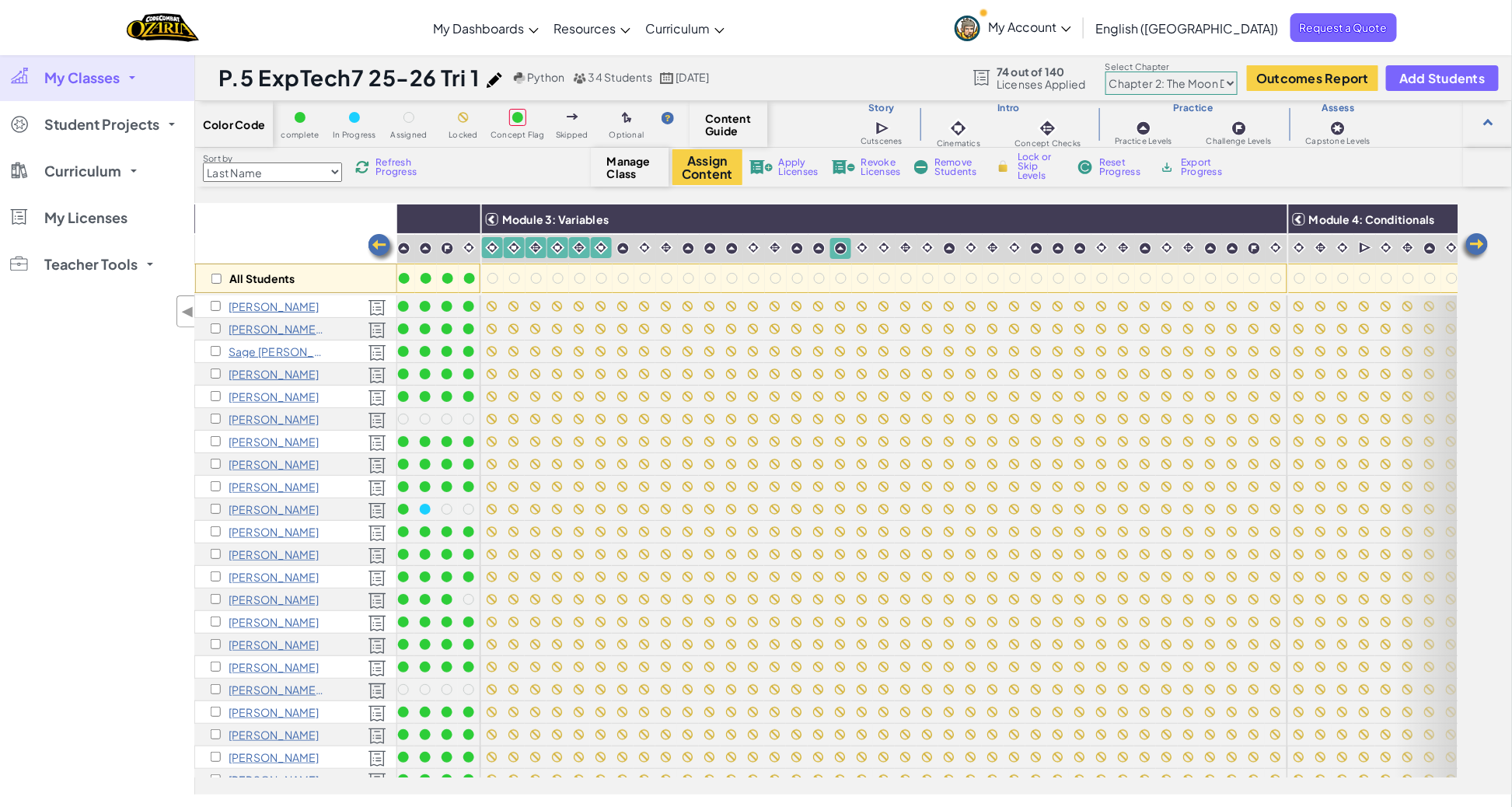
click at [625, 252] on img at bounding box center [623, 249] width 13 height 13
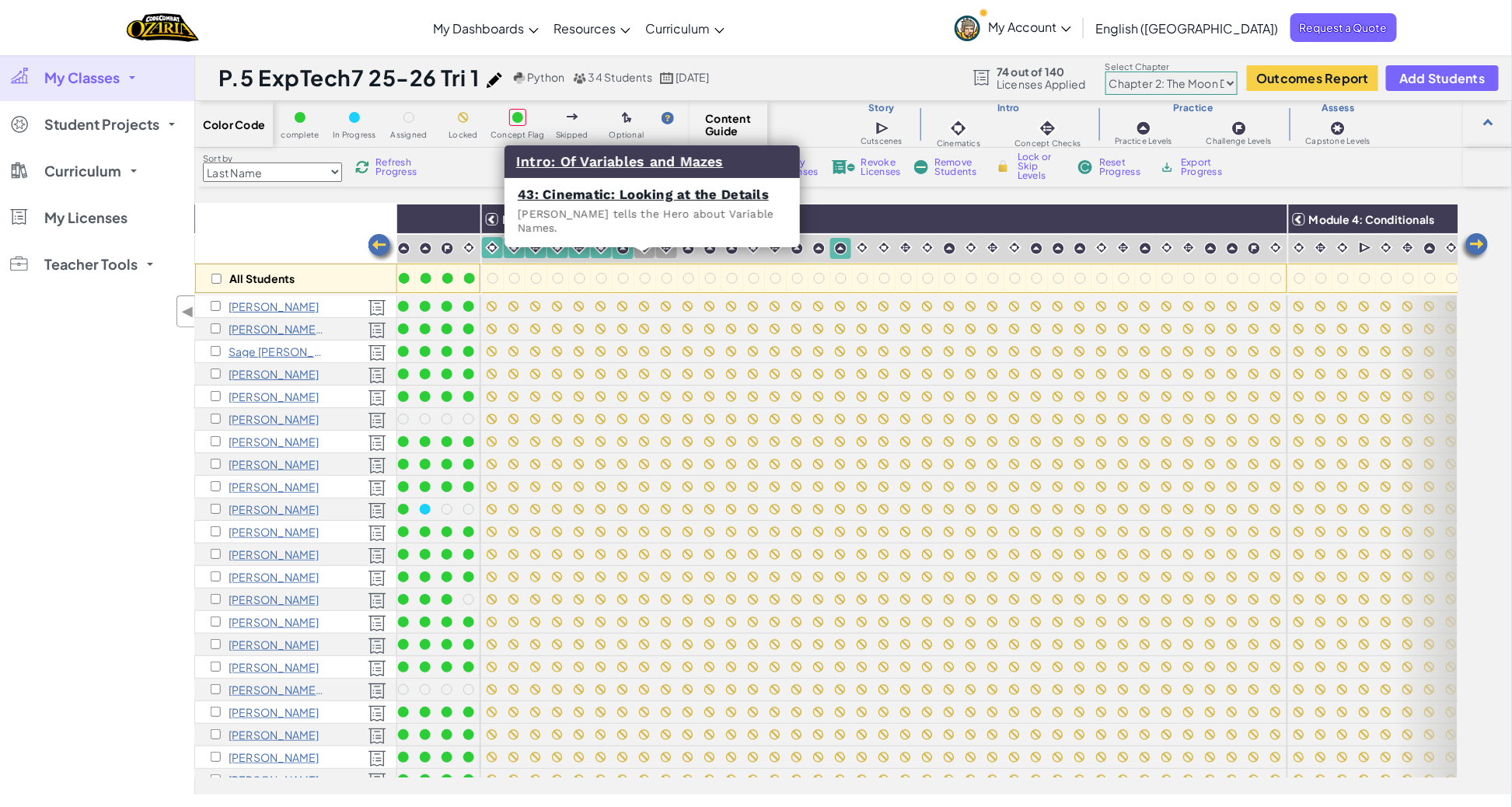
click at [640, 251] on img at bounding box center [645, 248] width 15 height 15
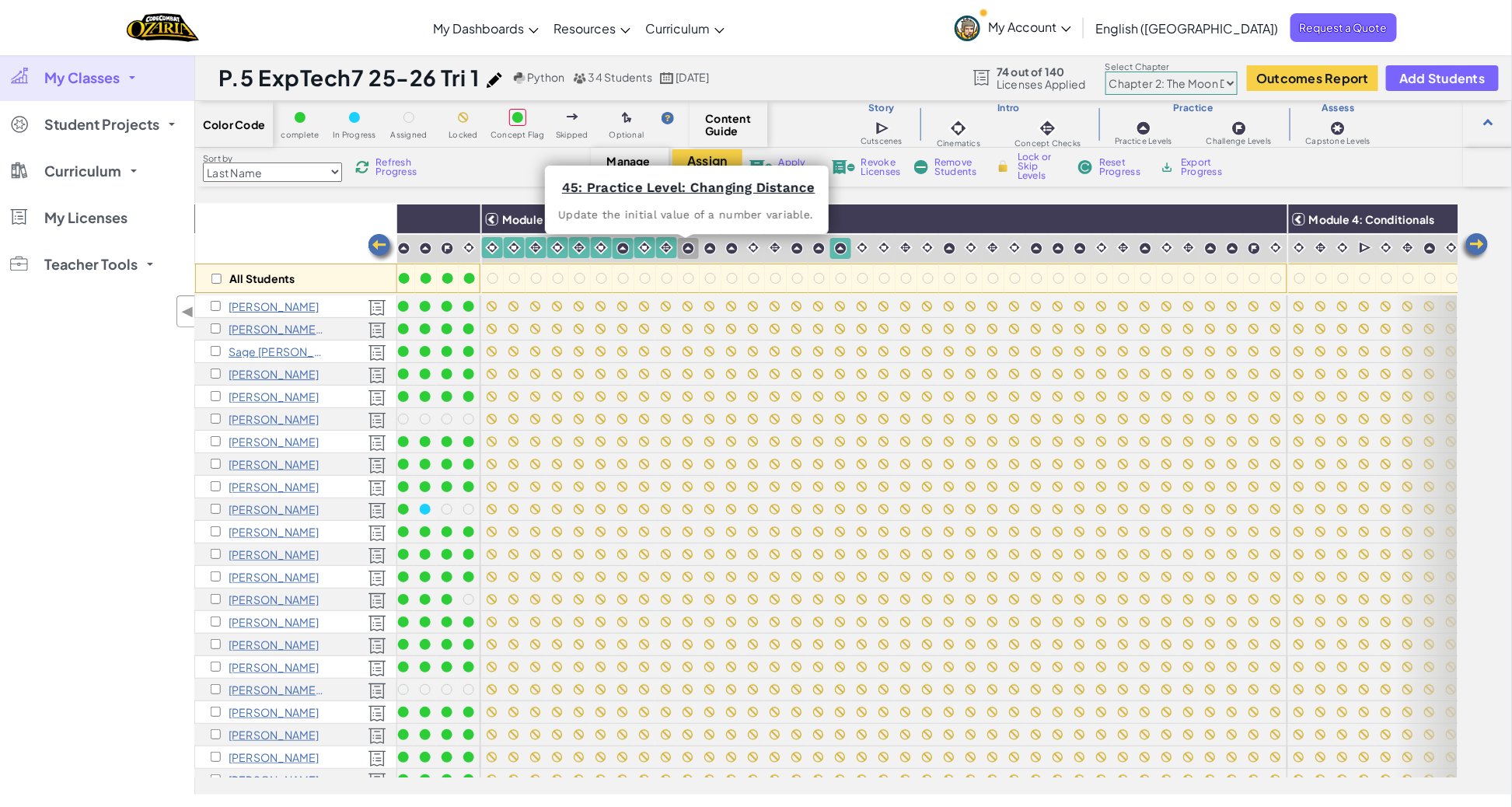
click at [684, 248] on img at bounding box center [689, 249] width 13 height 13
drag, startPoint x: 707, startPoint y: 248, endPoint x: 730, endPoint y: 252, distance: 23.3
click at [707, 248] on img at bounding box center [711, 249] width 13 height 13
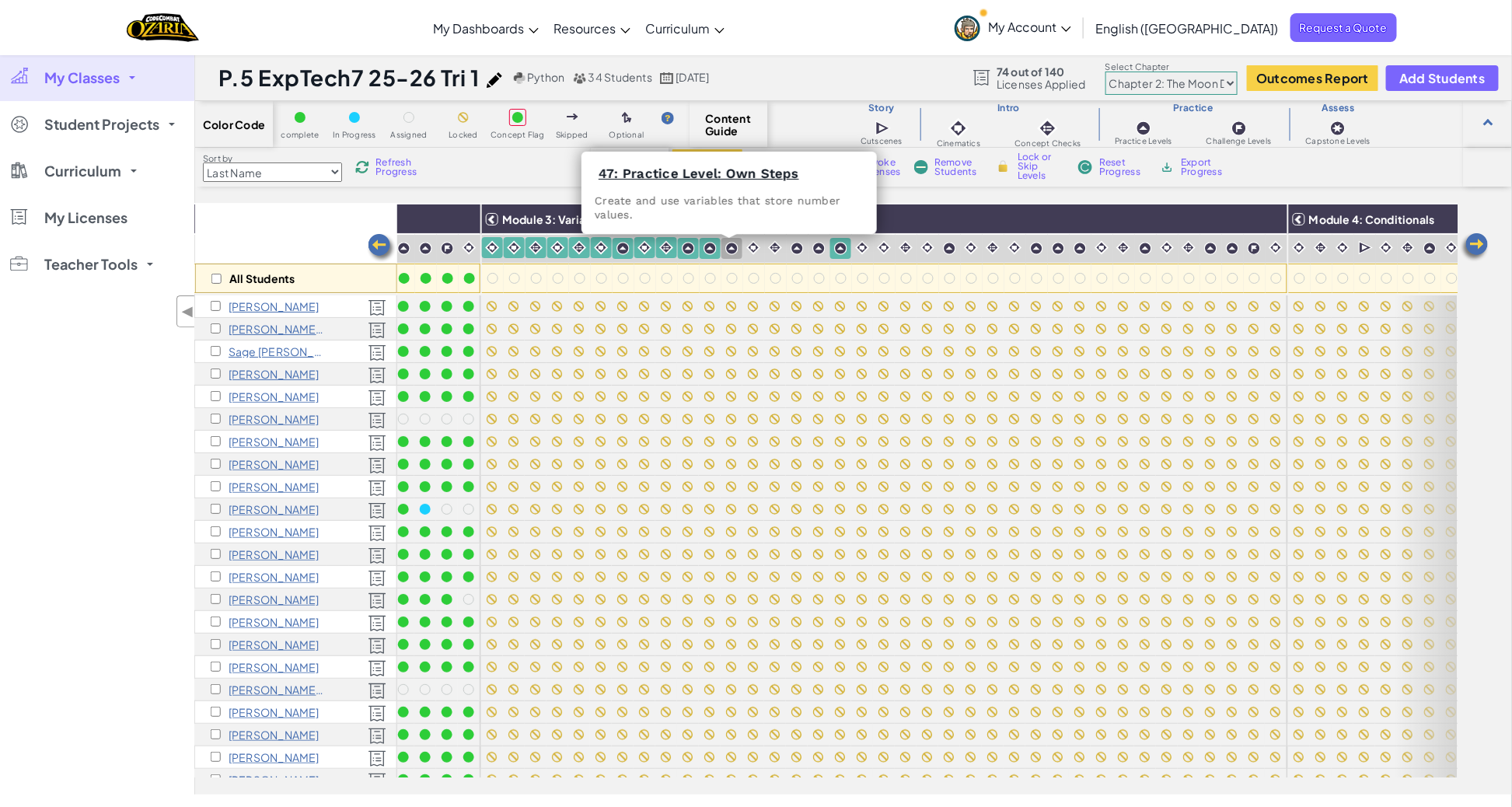
click at [730, 252] on img at bounding box center [732, 249] width 13 height 13
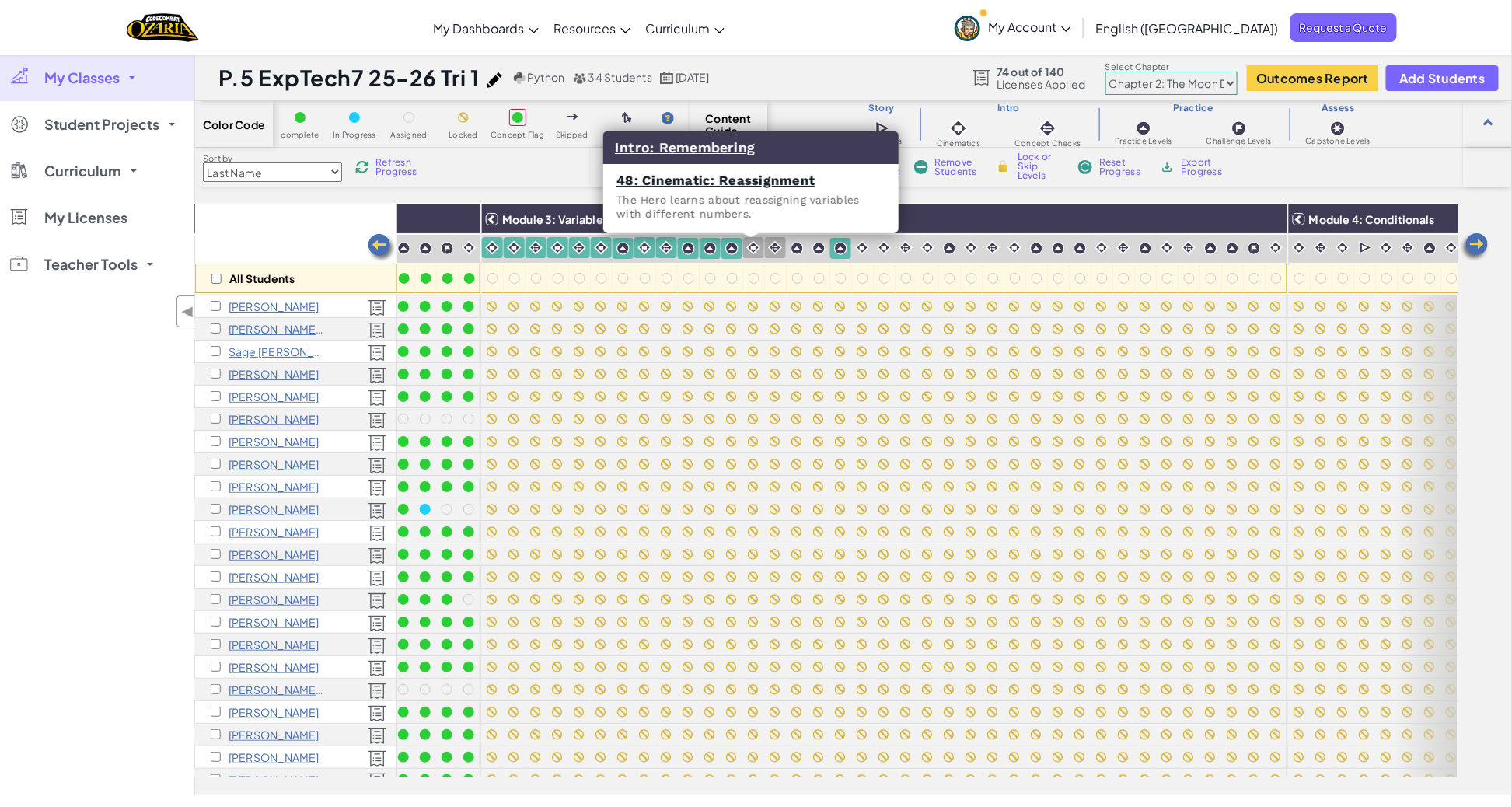
click at [749, 251] on img at bounding box center [754, 248] width 15 height 15
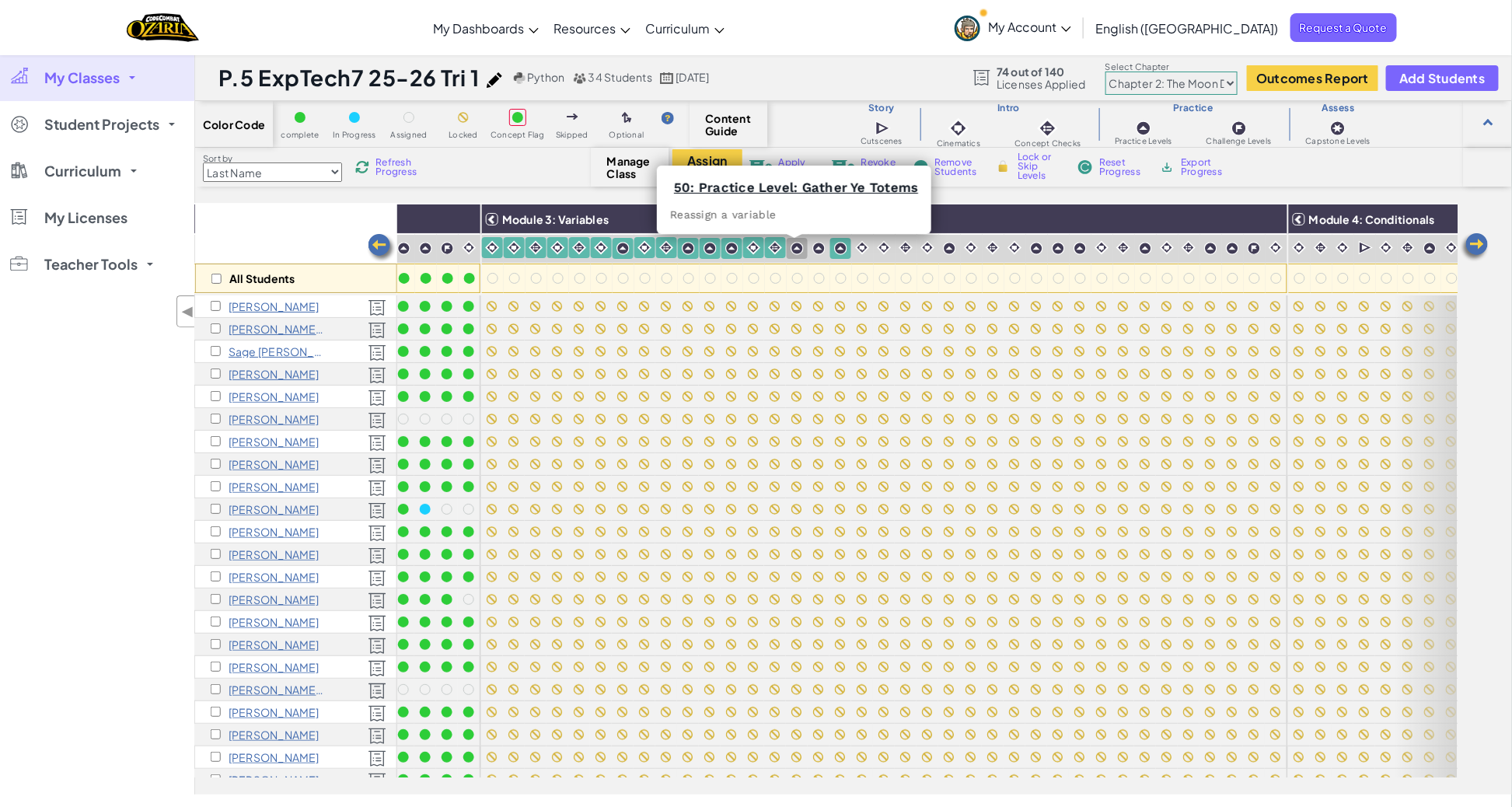
click at [791, 249] on img at bounding box center [797, 249] width 13 height 13
click at [818, 249] on img at bounding box center [819, 249] width 13 height 13
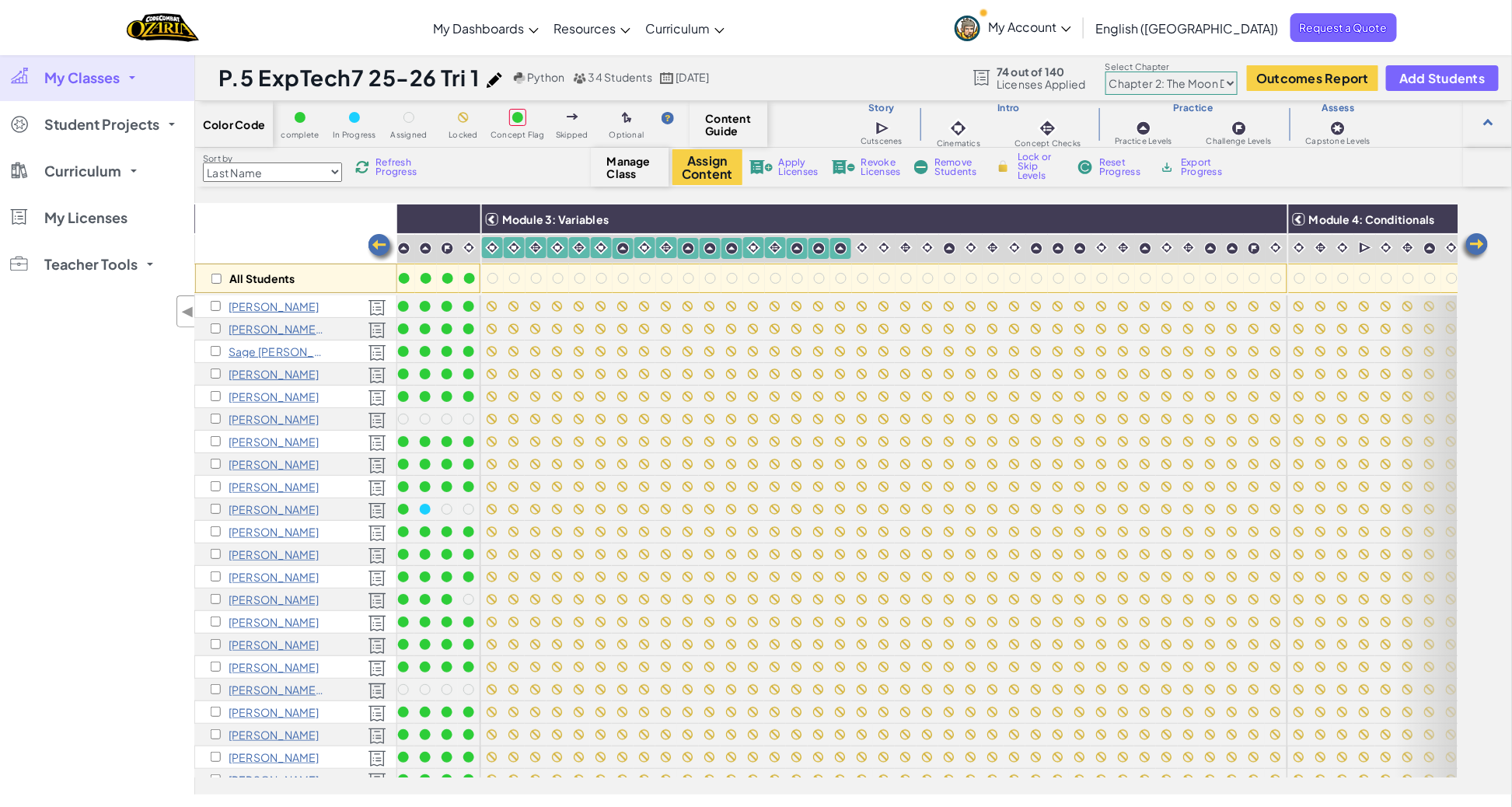
click at [1004, 166] on img at bounding box center [1003, 166] width 16 height 14
checkbox input "true"
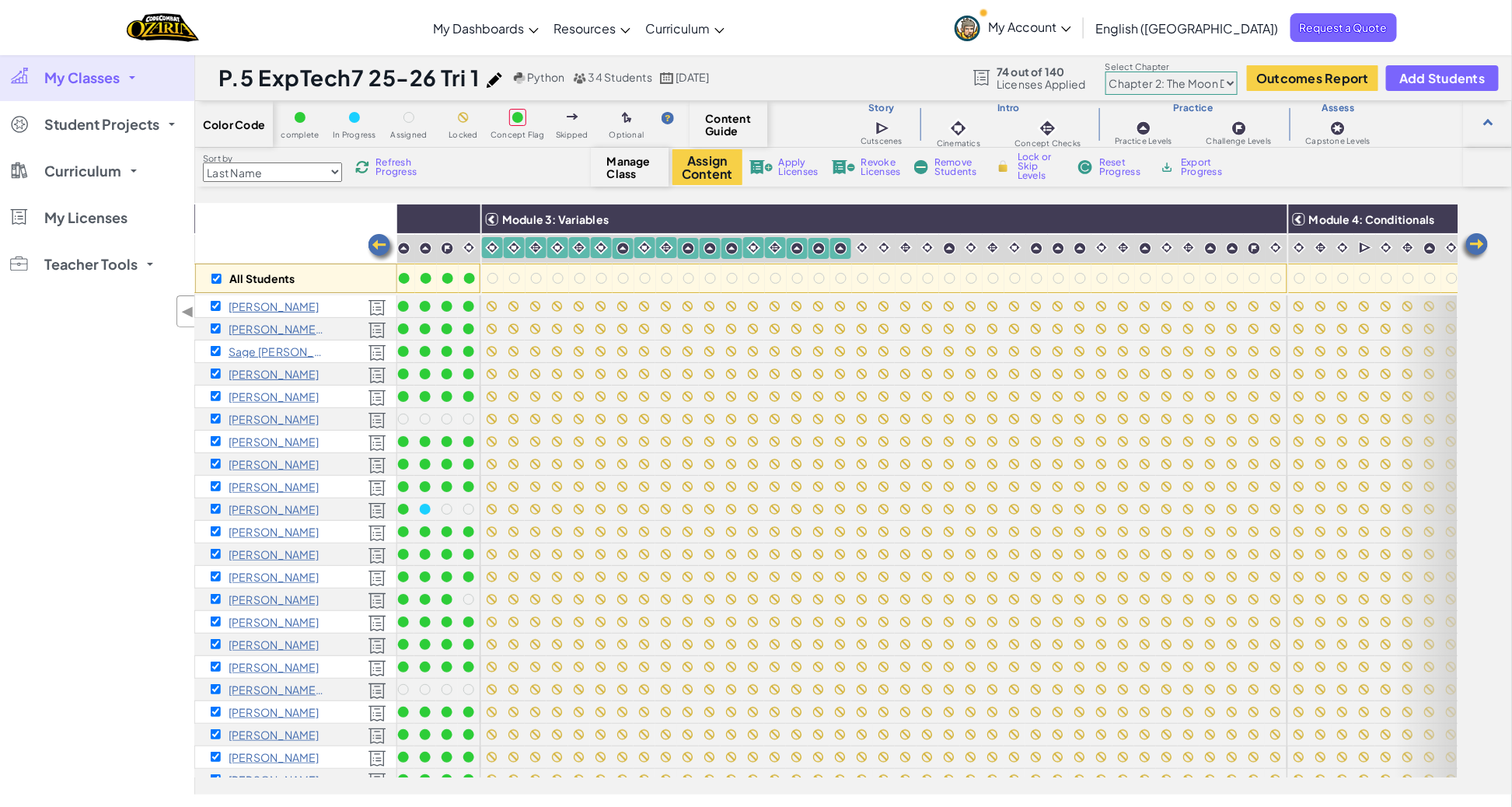
checkbox input "true"
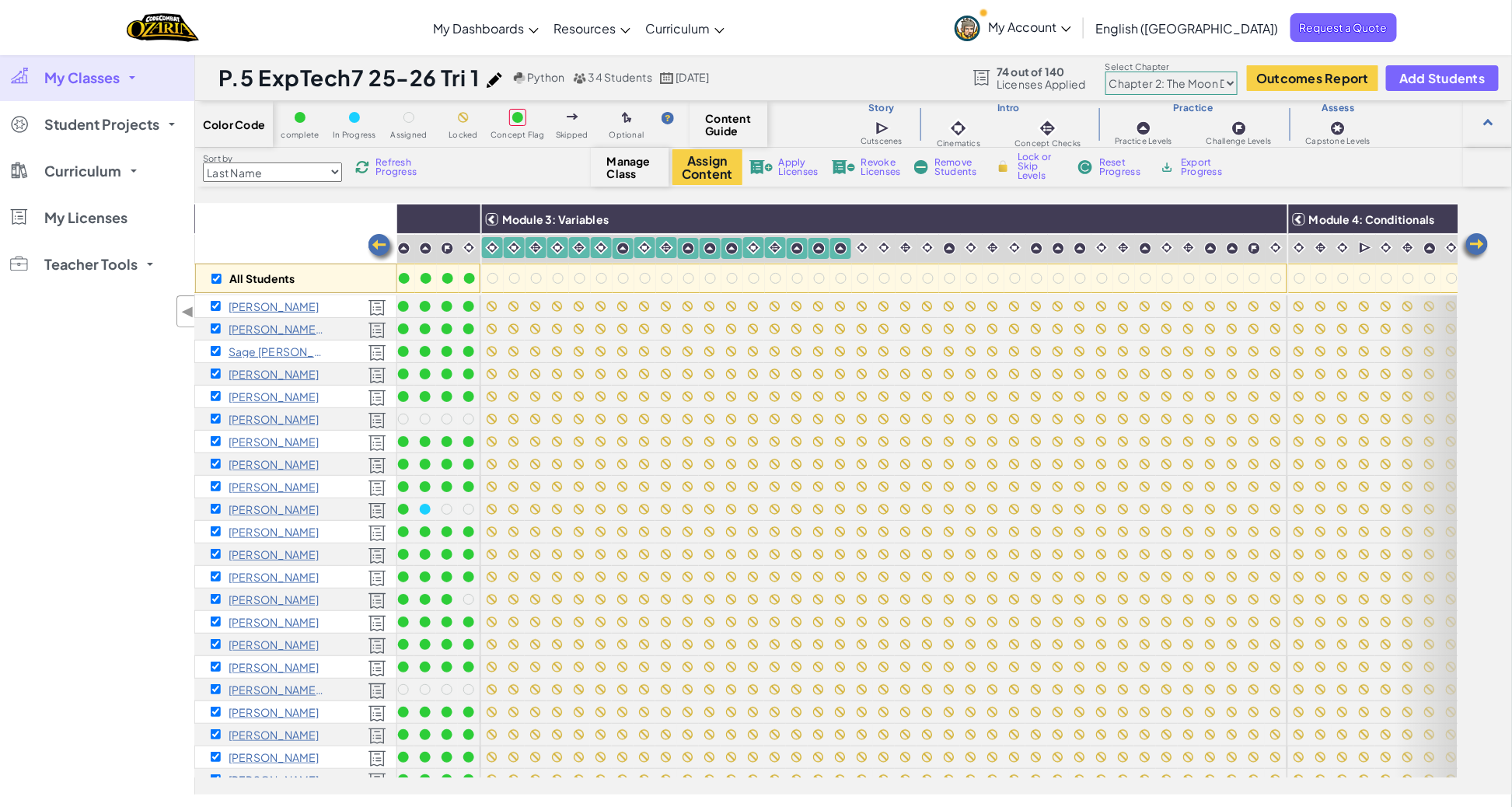
checkbox input "true"
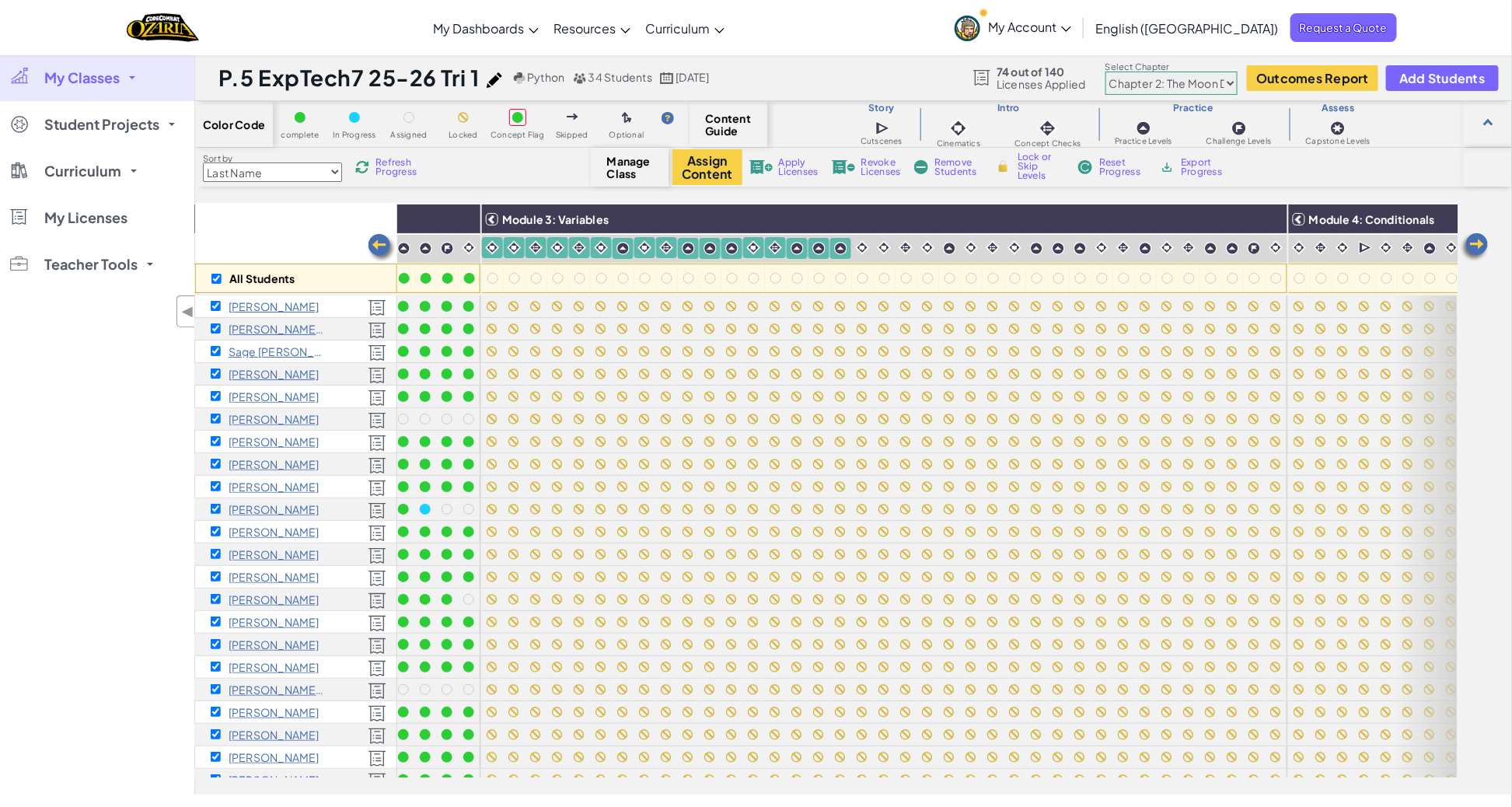
checkbox input "true"
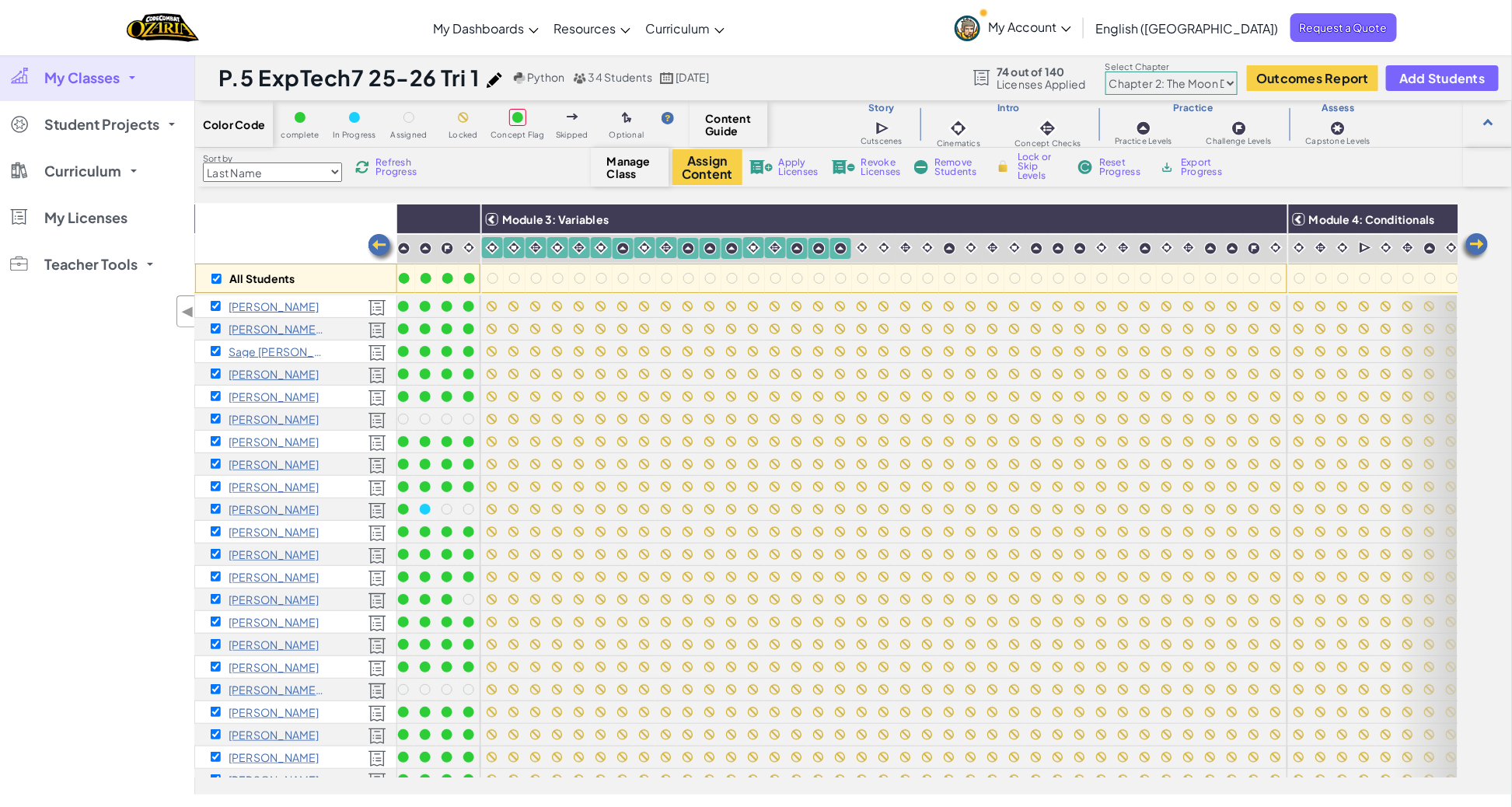
checkbox input "true"
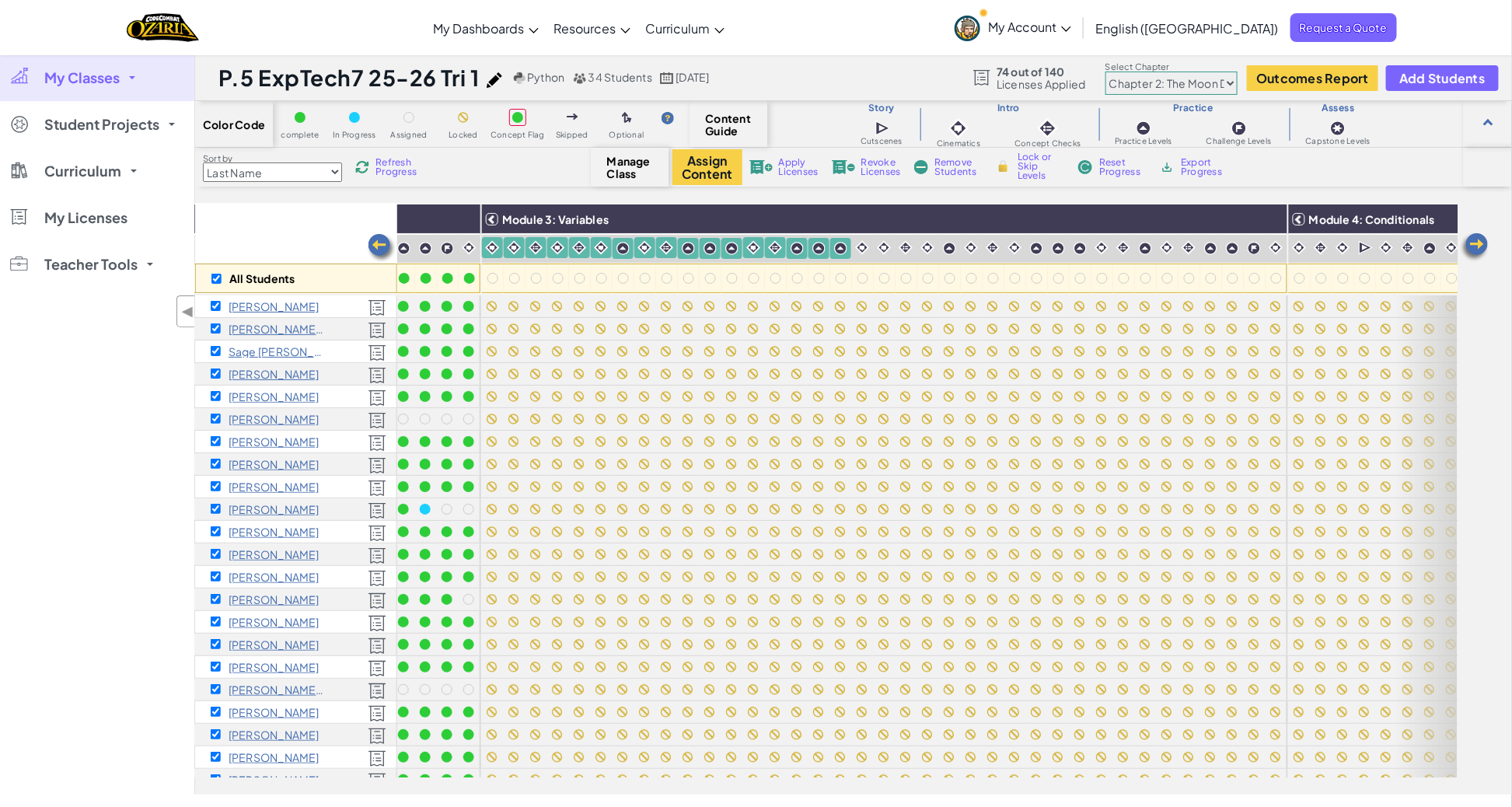
checkbox input "true"
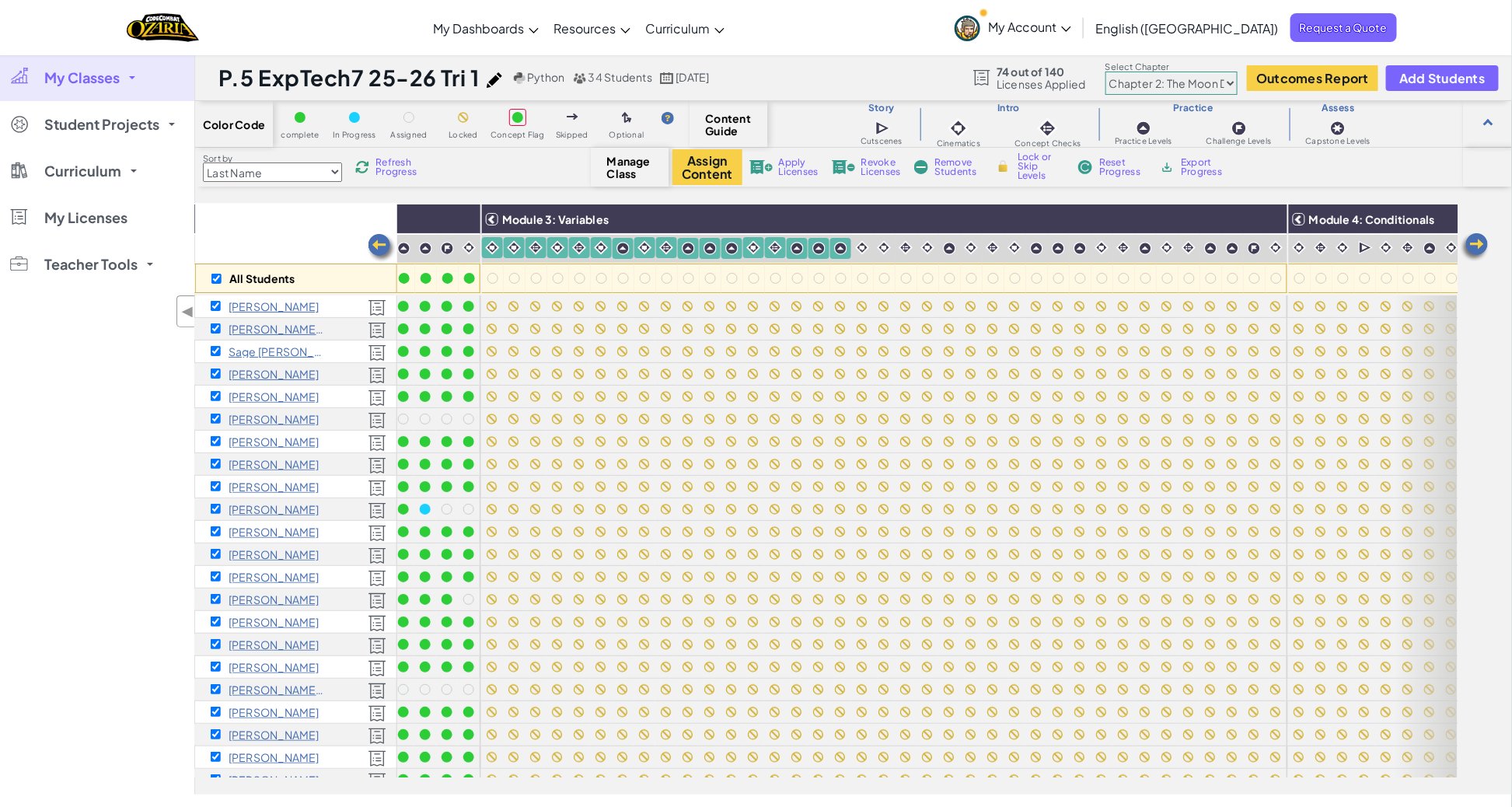
checkbox input "true"
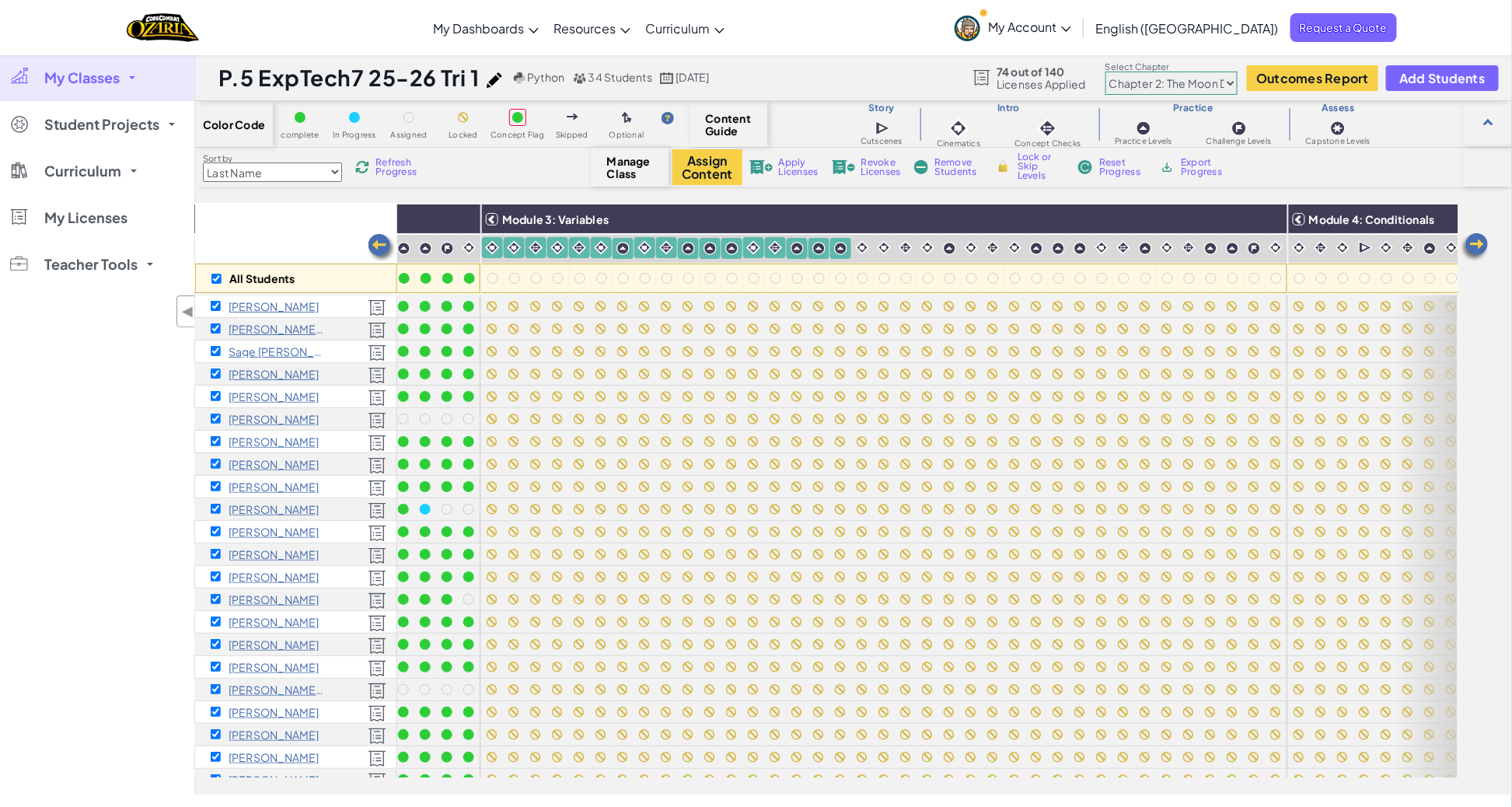
checkbox input "true"
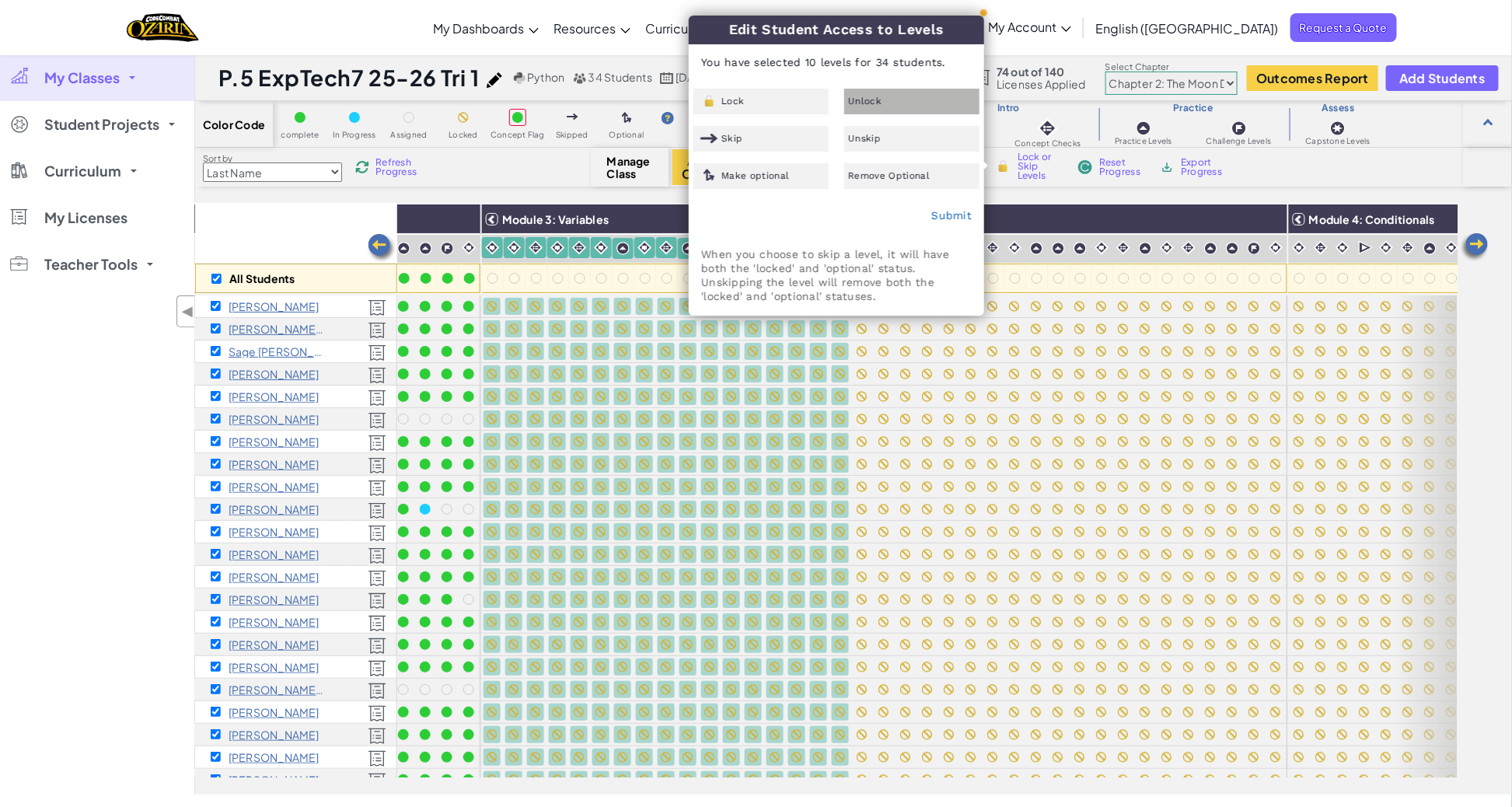
click at [868, 104] on span "Unlock" at bounding box center [864, 101] width 33 height 10
click at [958, 213] on link "Submit" at bounding box center [952, 215] width 40 height 12
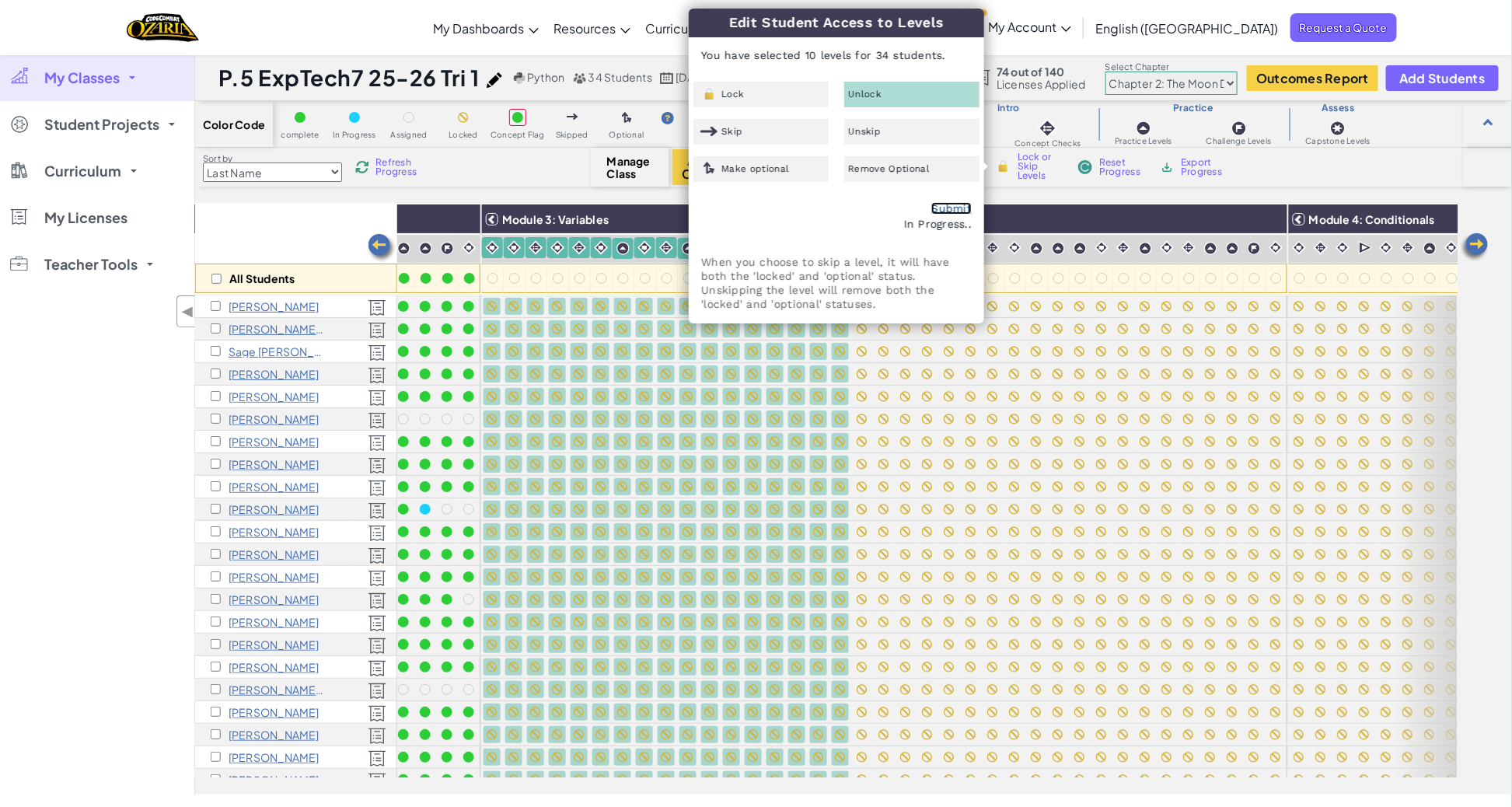
checkbox input "false"
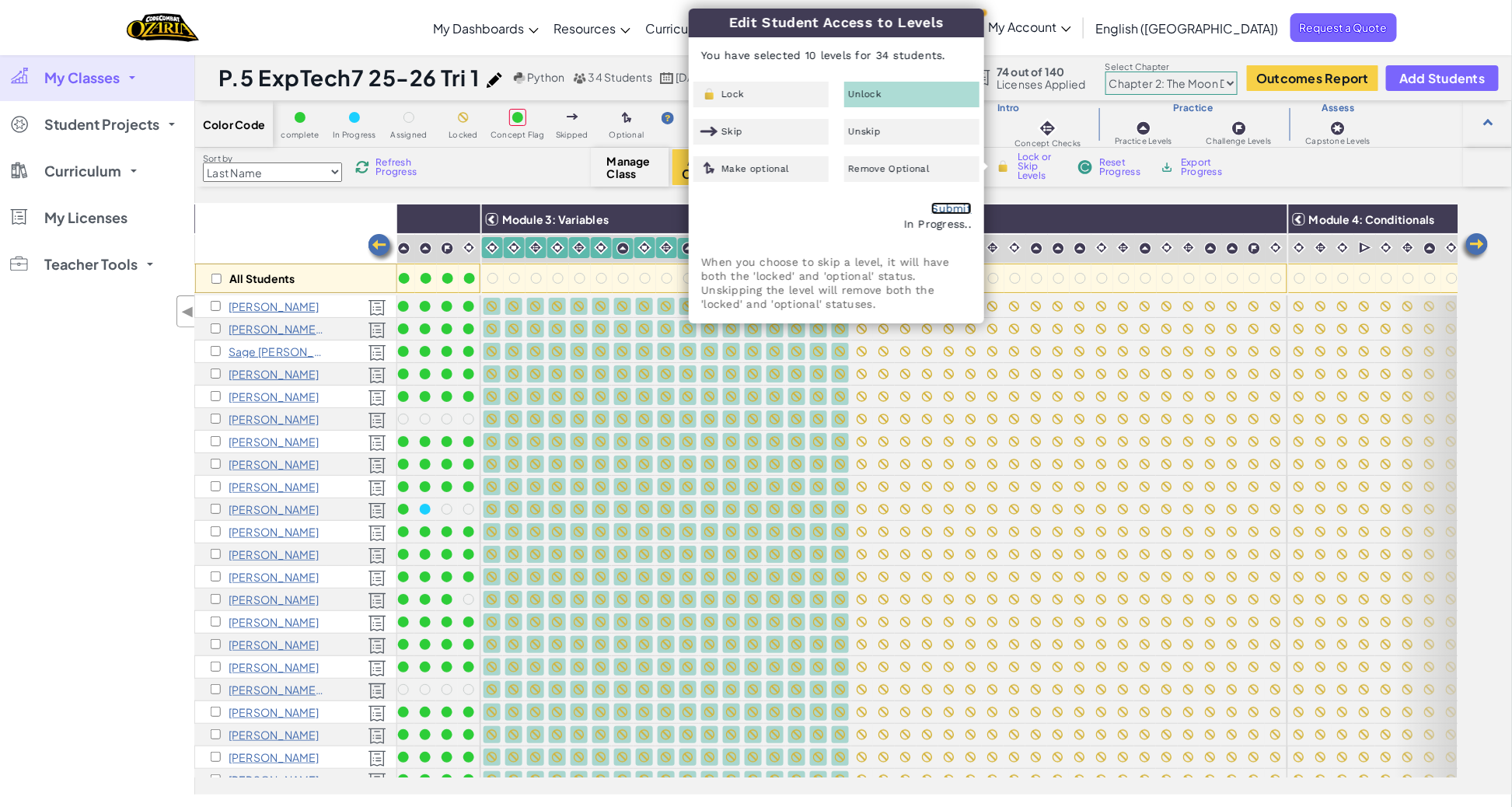
checkbox input "false"
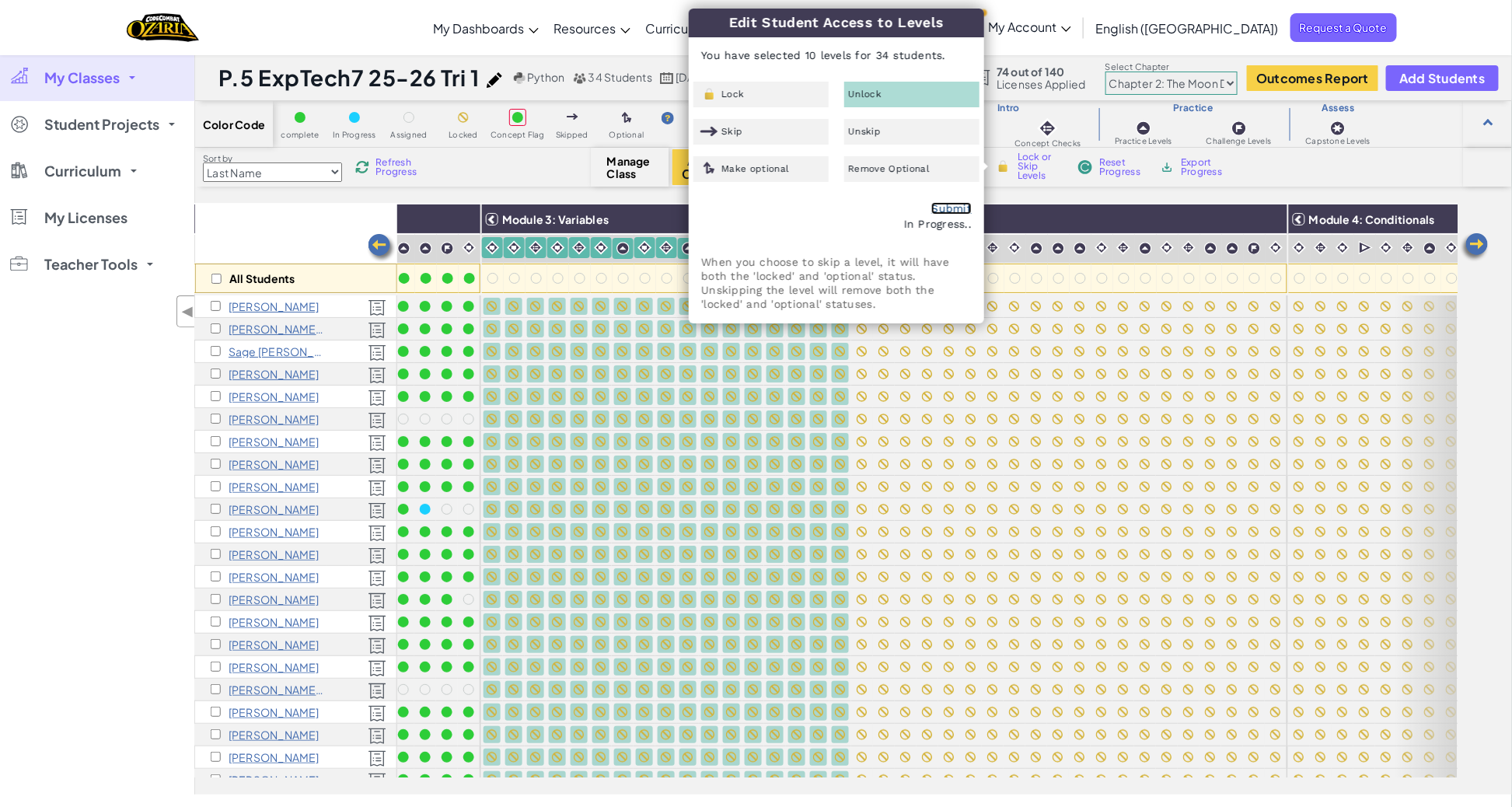
checkbox input "false"
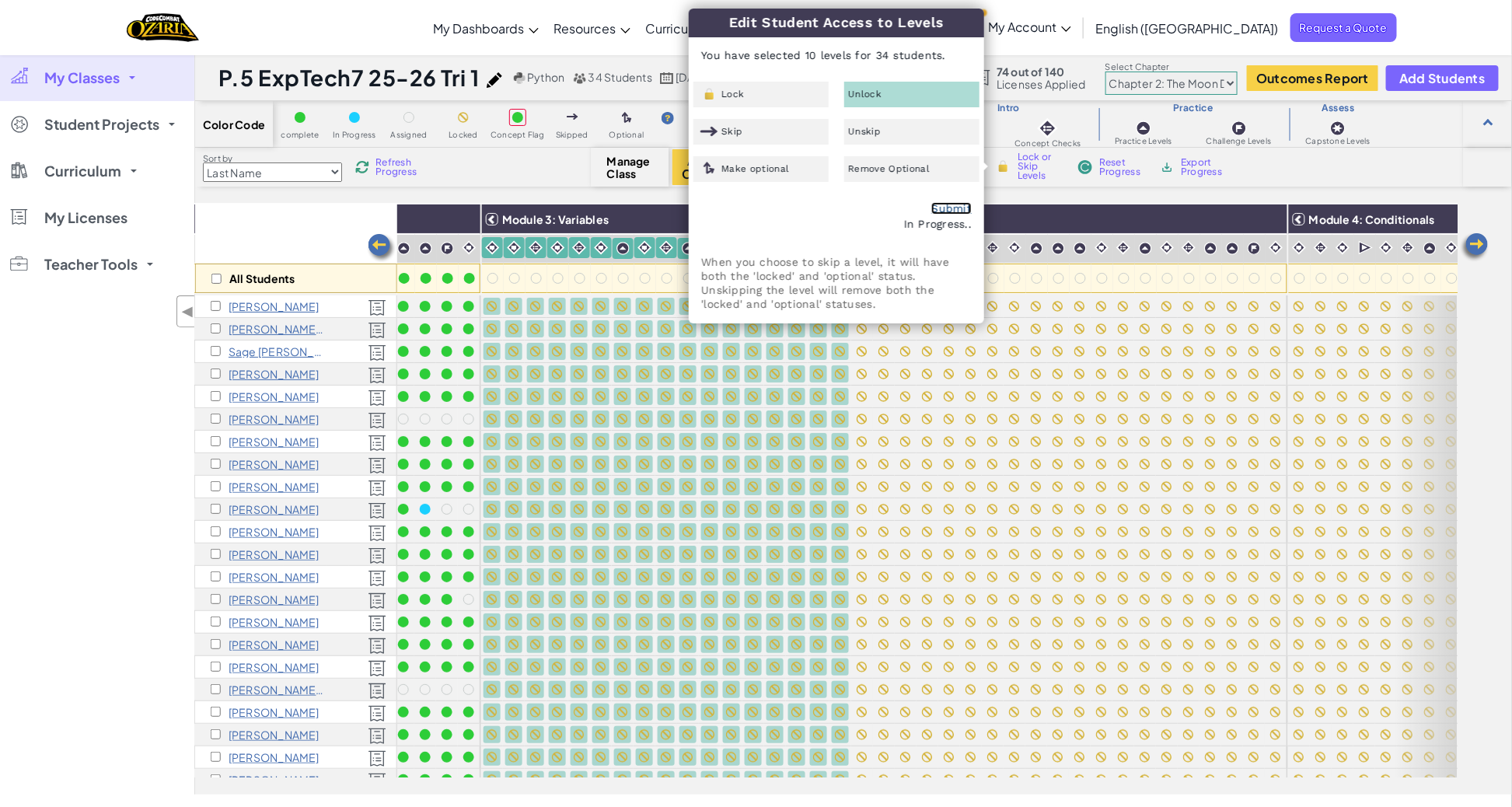
checkbox input "false"
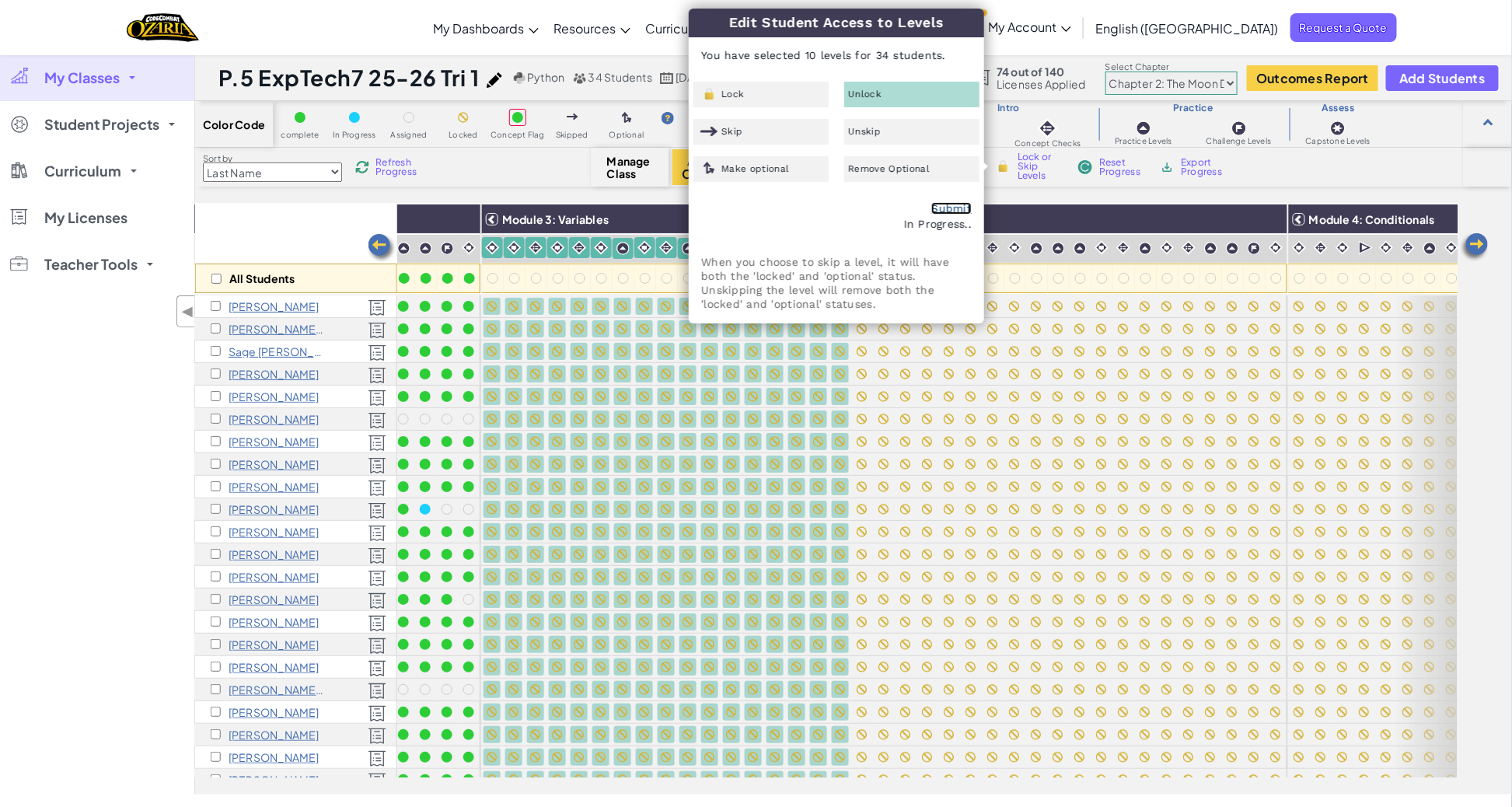
checkbox input "false"
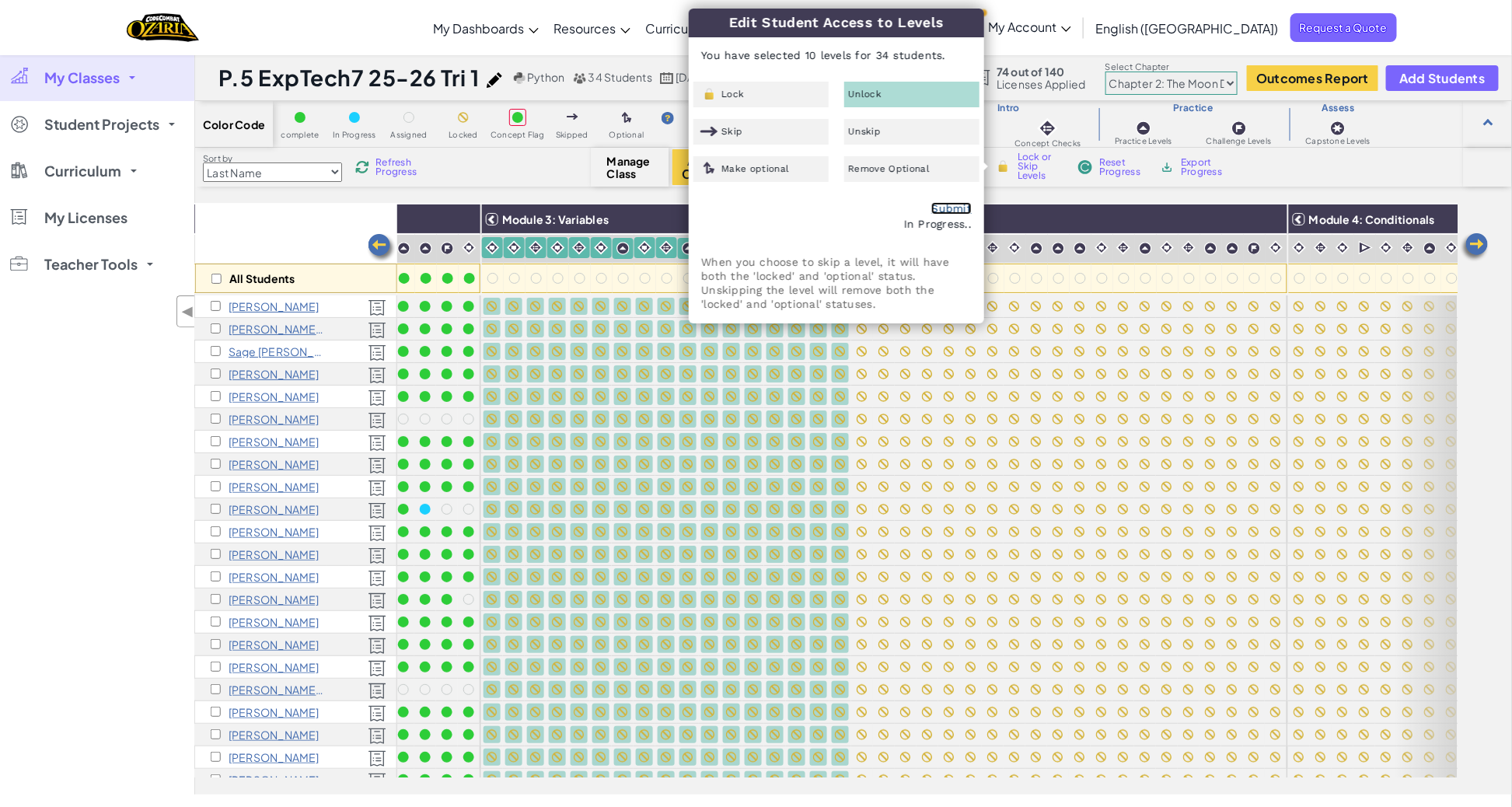
checkbox input "false"
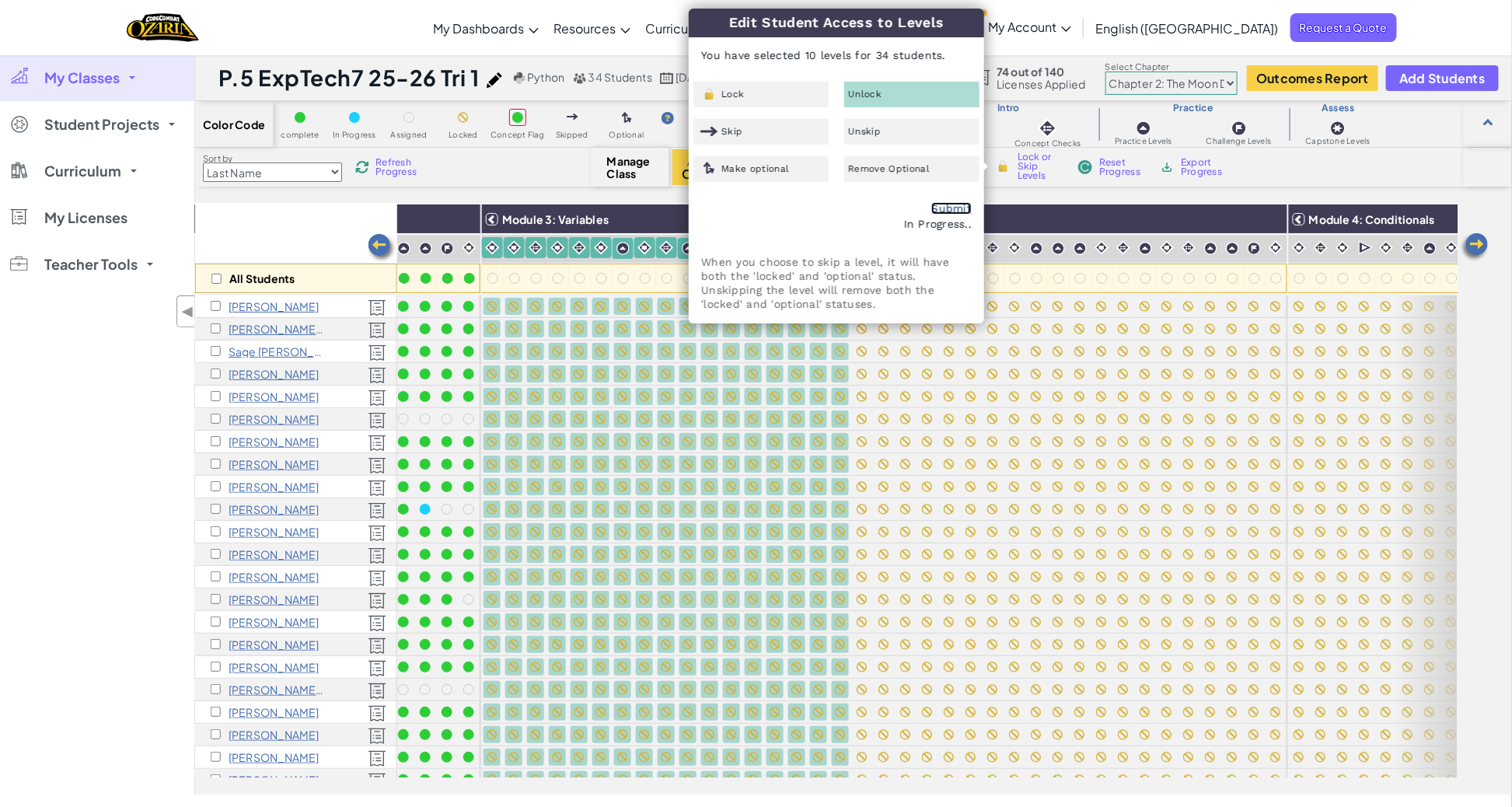
checkbox input "false"
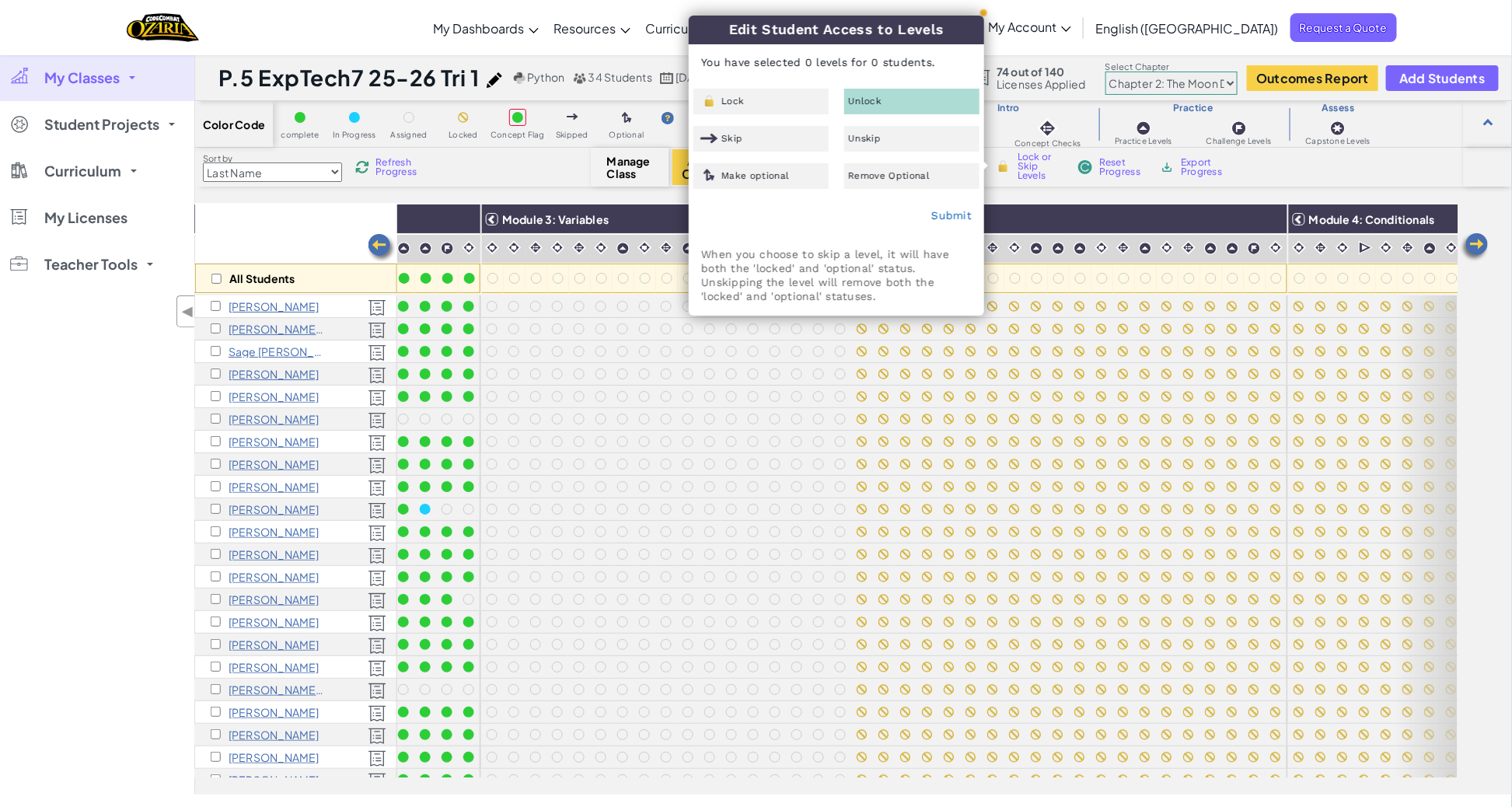
click at [126, 325] on div "My Classes All Classes P.4 ExpTech7 25-26 Tri 1 P.5 ExpTech7 25-26 Tri 1 P.6 Ex…" at bounding box center [97, 424] width 194 height 740
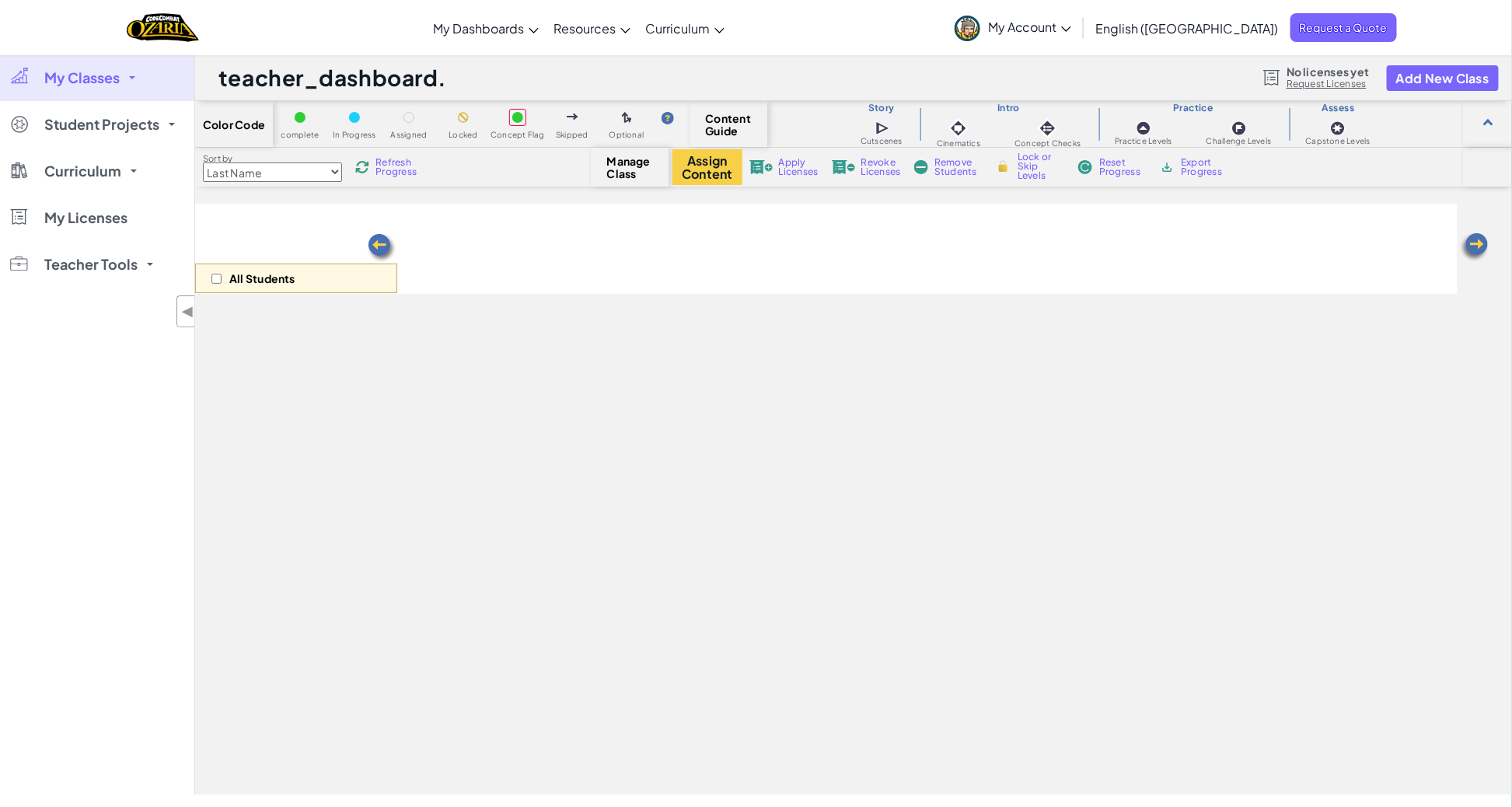
select select "5d8a57abe8919b28d5113af1"
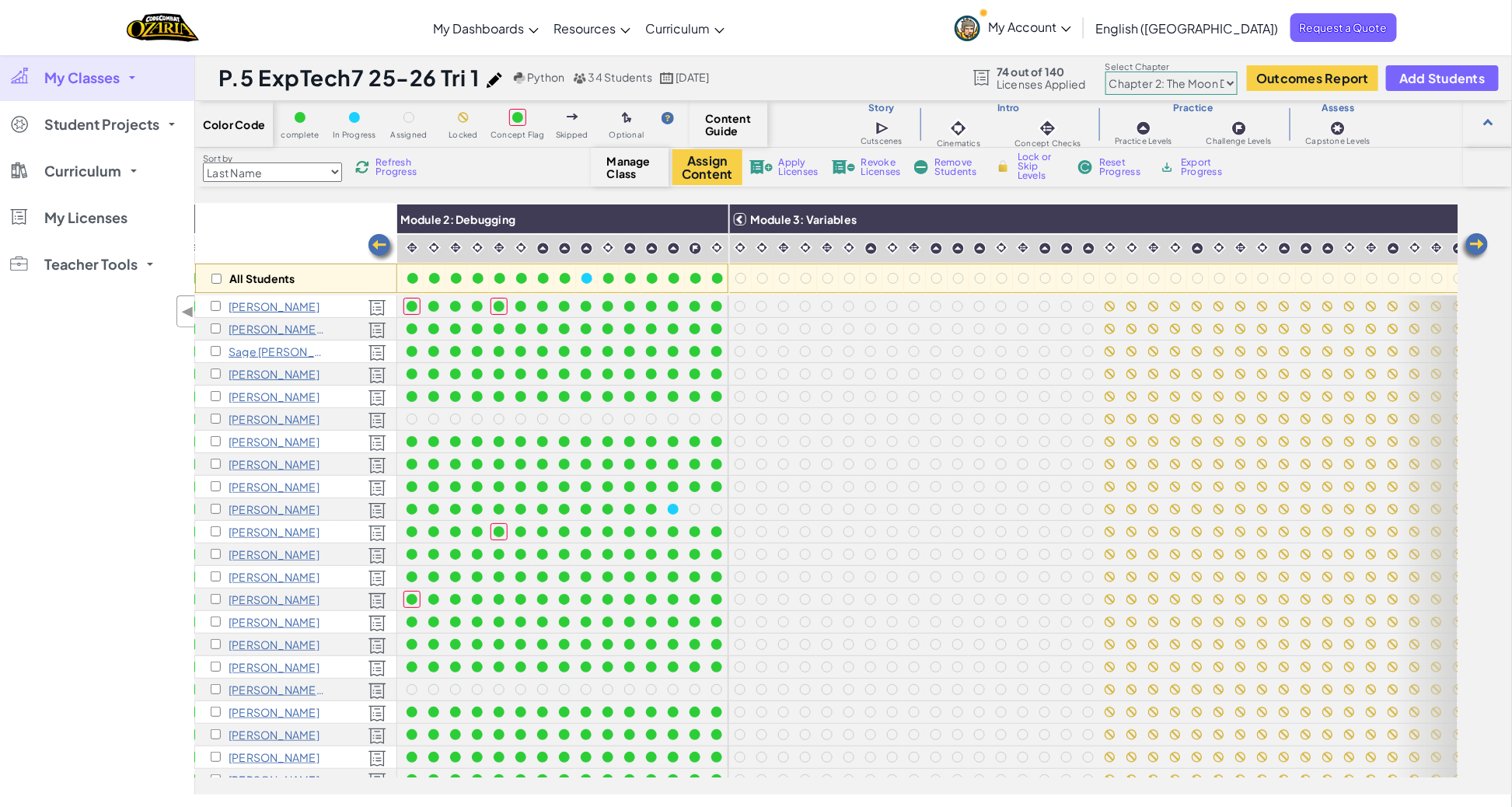
scroll to position [0, 436]
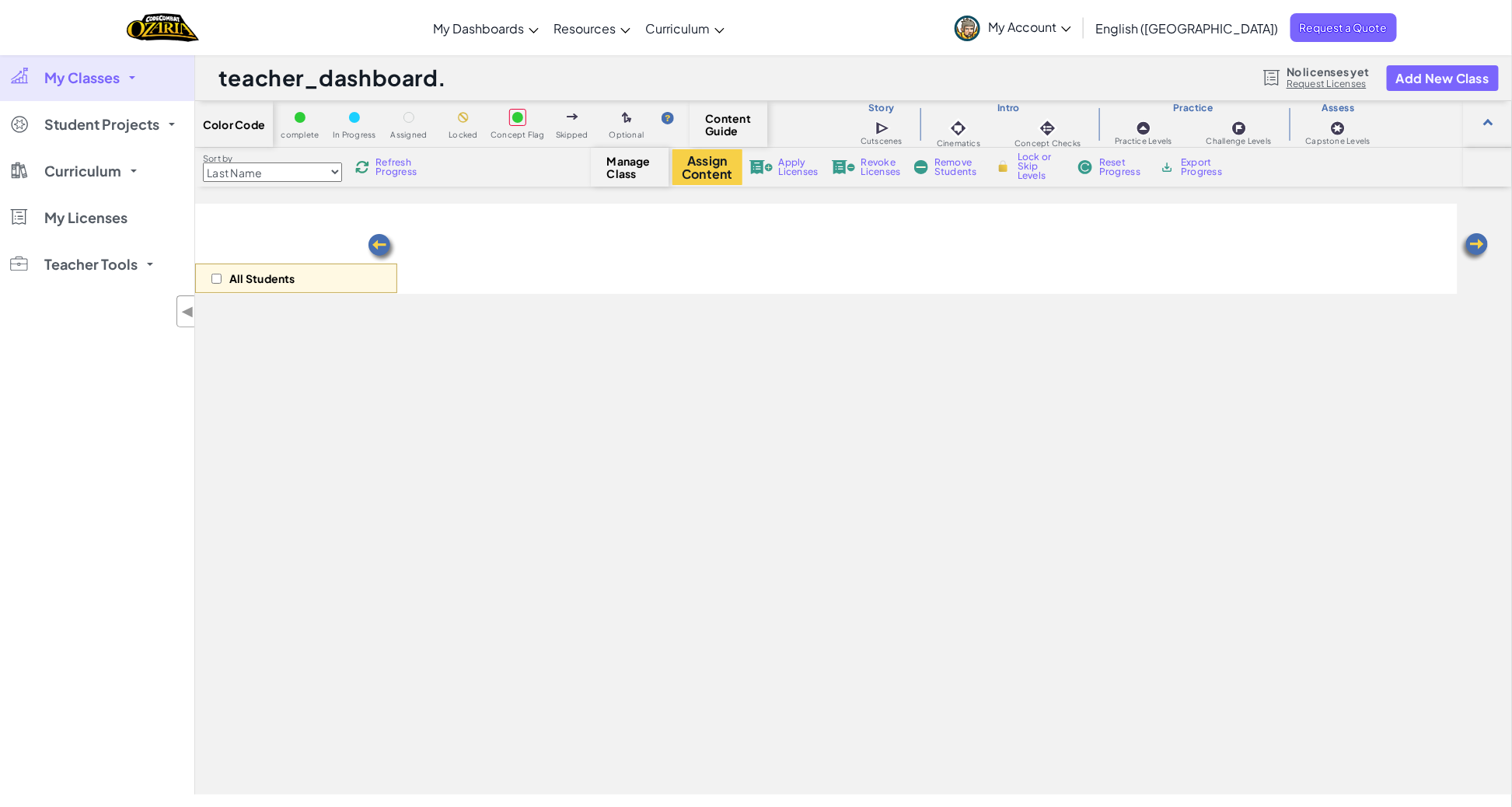
select select "5d8a57abe8919b28d5113af1"
